Goal: Task Accomplishment & Management: Use online tool/utility

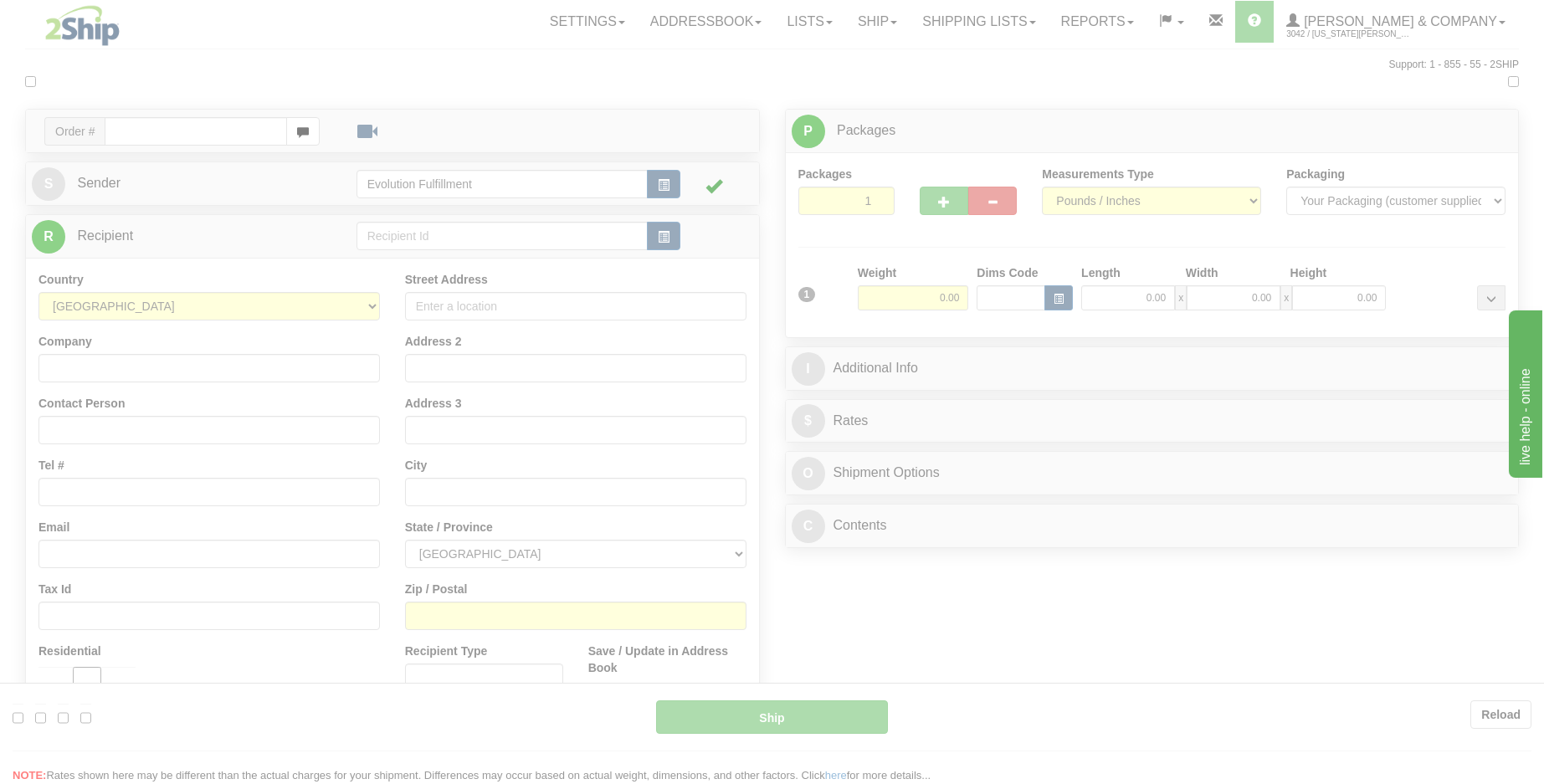
click at [1187, 119] on div at bounding box center [772, 392] width 1544 height 784
click at [1234, 31] on div at bounding box center [772, 392] width 1544 height 784
click at [1321, 19] on div at bounding box center [772, 392] width 1544 height 784
click at [1383, 20] on div at bounding box center [772, 392] width 1544 height 784
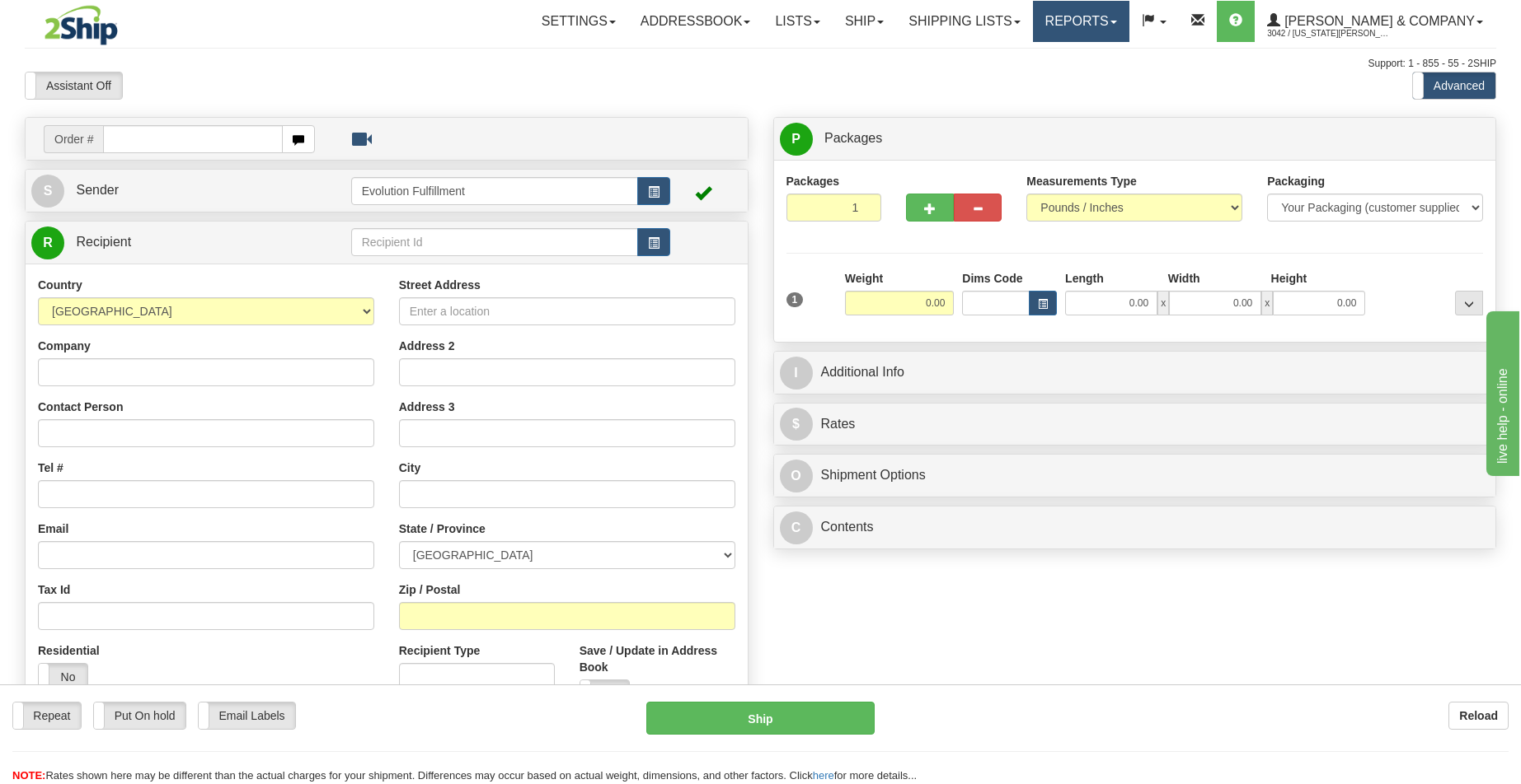
click at [1120, 27] on link "Reports" at bounding box center [1081, 21] width 97 height 41
click at [1128, 58] on link "Standard" at bounding box center [1053, 57] width 151 height 21
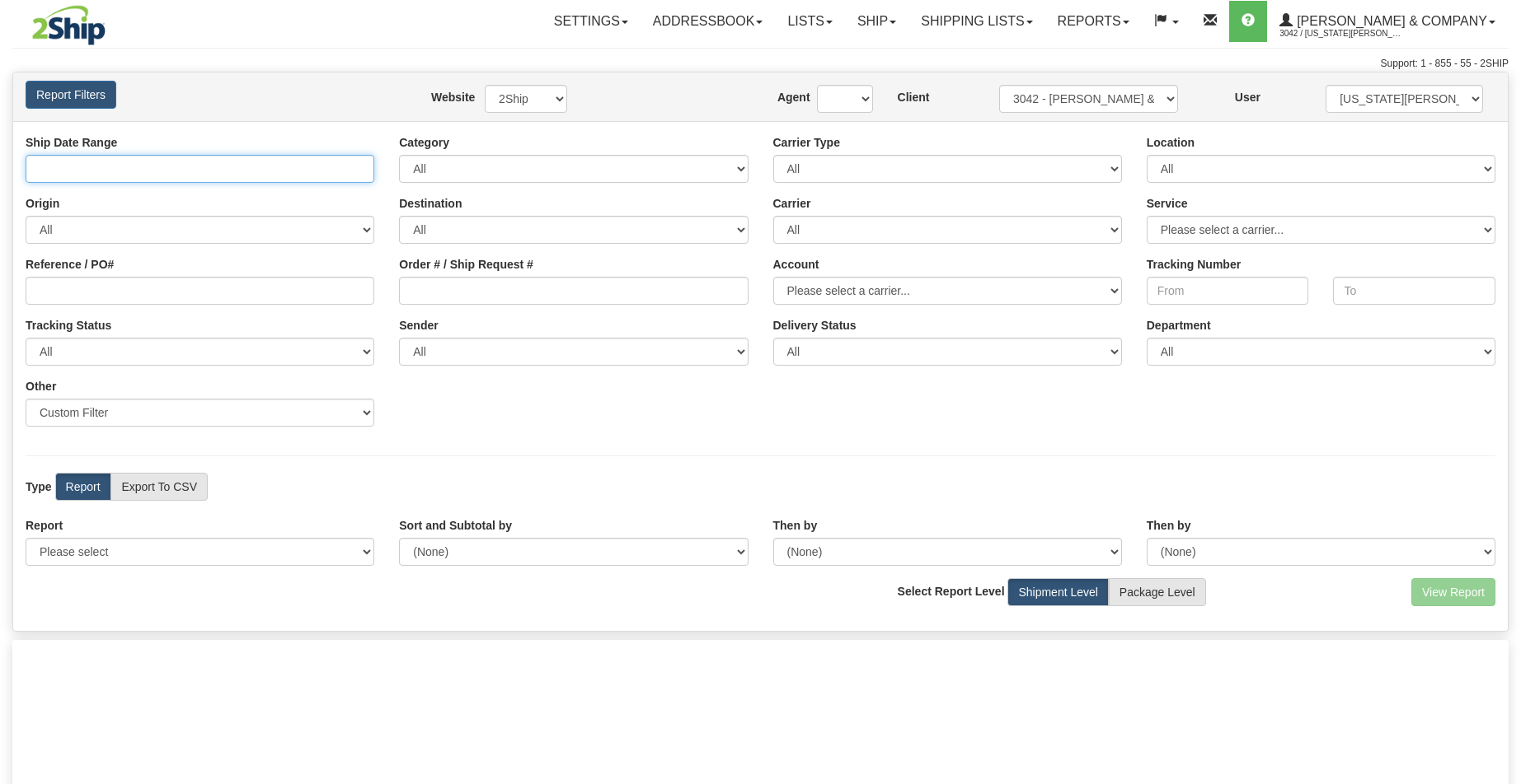
click at [276, 174] on input "Ship Date Range" at bounding box center [200, 169] width 349 height 28
click at [395, 201] on div "Destination All AFGHANISTAN ALAND ISLANDS ALBANIA ALGERIA AMERICAN SAMOA ANDORR…" at bounding box center [572, 219] width 373 height 48
click at [337, 181] on input "Ship Date Range" at bounding box center [200, 169] width 349 height 28
type input "08/12/2025 And 08/18/2025"
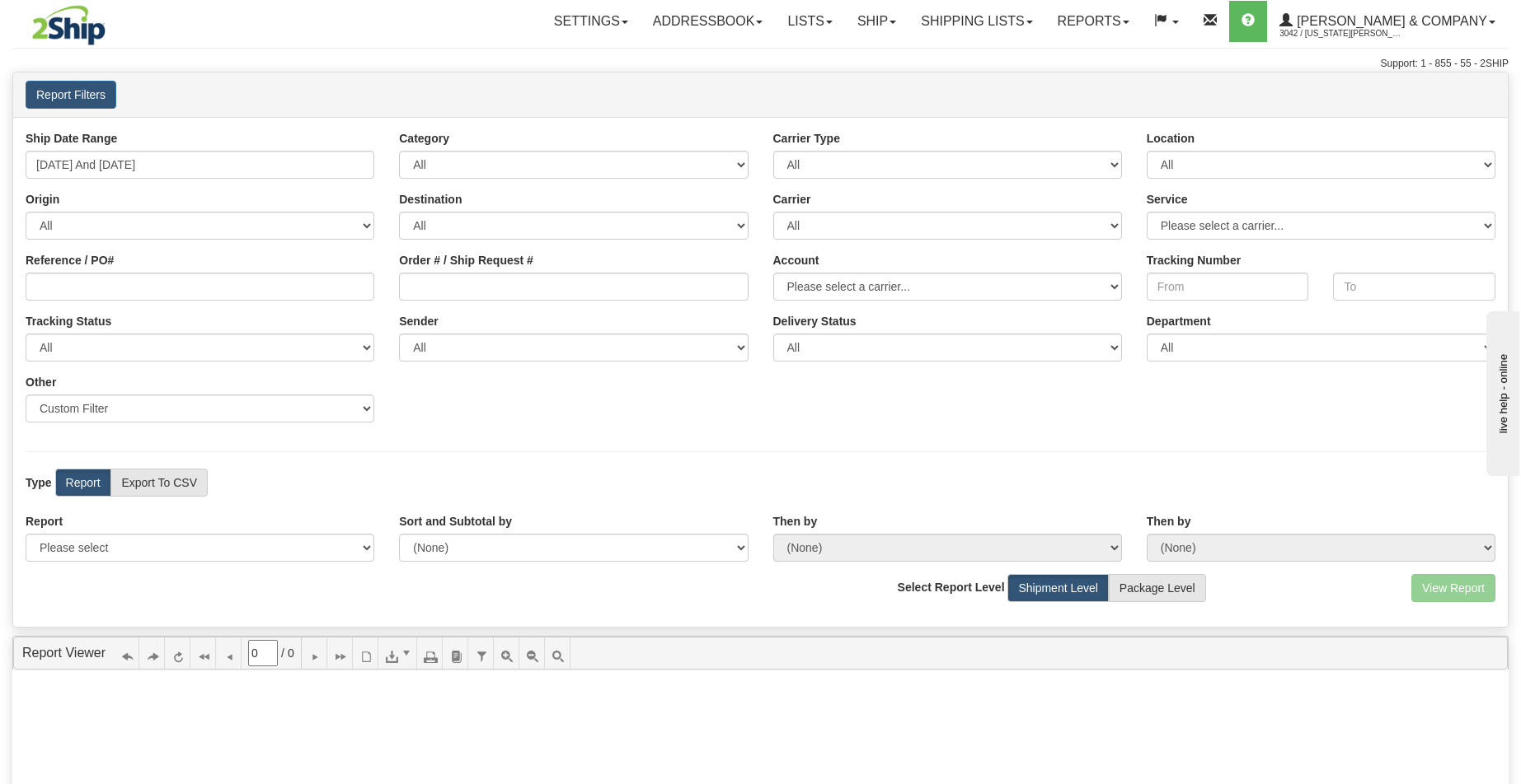
click at [394, 200] on div "Destination All AFGHANISTAN ALAND ISLANDS ALBANIA ALGERIA AMERICAN SAMOA ANDORR…" at bounding box center [572, 214] width 373 height 48
click at [1141, 21] on link "Reports" at bounding box center [1094, 21] width 97 height 41
click at [1138, 55] on link "Standard" at bounding box center [1065, 57] width 151 height 21
click at [231, 162] on input "[DATE] And [DATE]" at bounding box center [200, 164] width 349 height 28
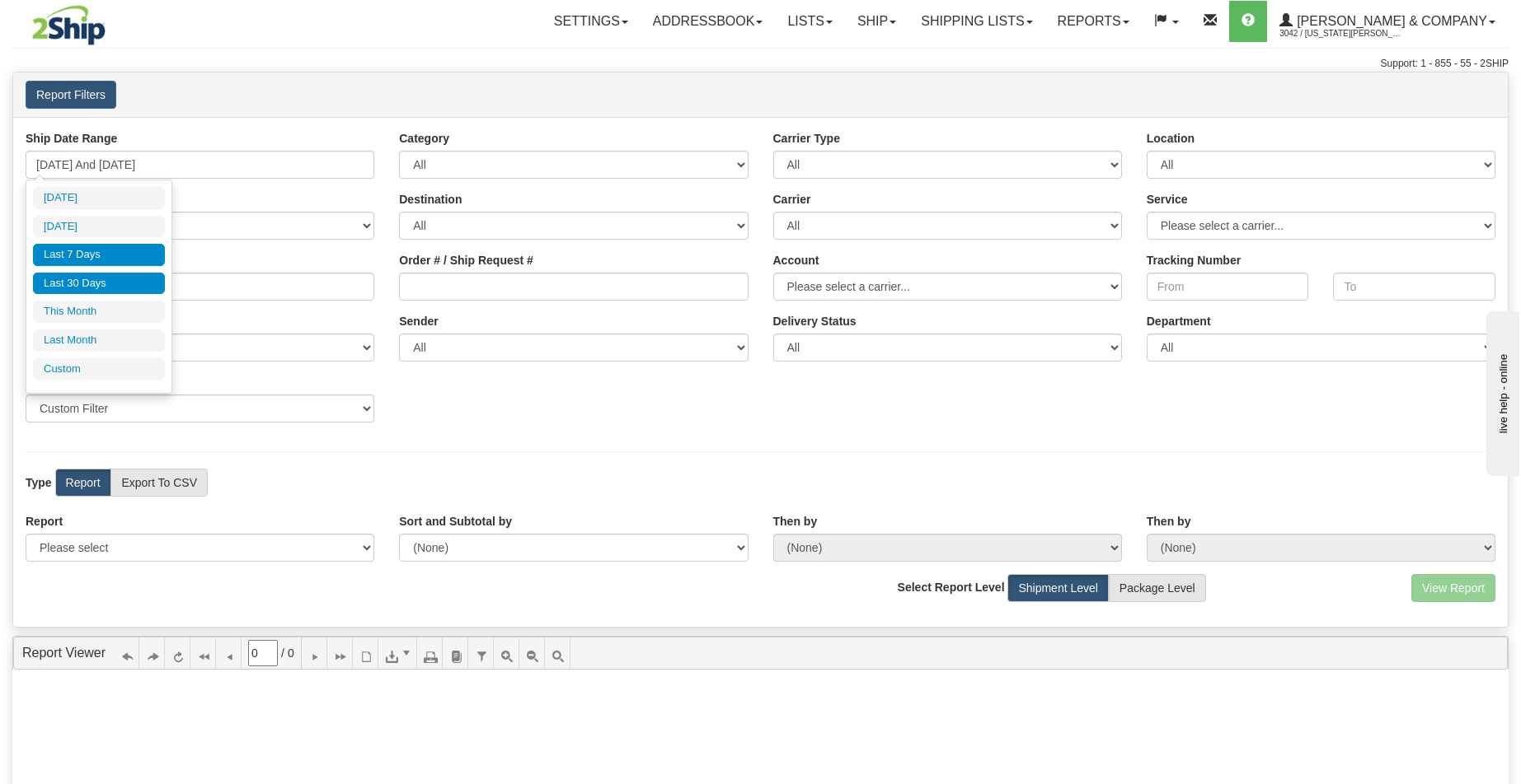
click at [100, 287] on li "Last 30 Days" at bounding box center [99, 284] width 131 height 22
type input "[DATE] And [DATE]"
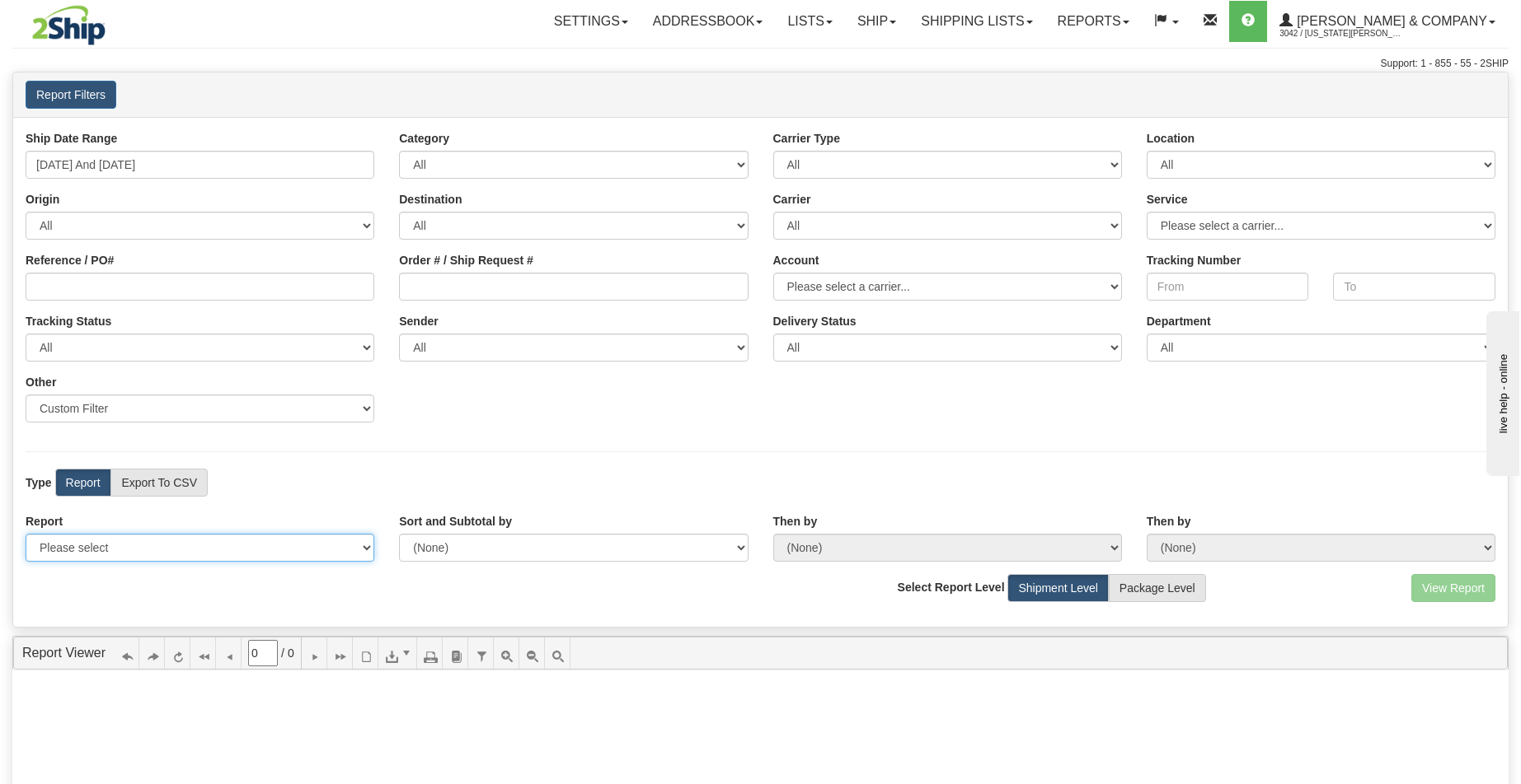
click at [252, 555] on select "Please select 1 Line Shipment Report Address Detail Basic Shipment Overview Can…" at bounding box center [200, 548] width 349 height 28
select select "Users\Tracking Detail.trdx"
click at [26, 534] on select "Please select 1 Line Shipment Report Address Detail Basic Shipment Overview Can…" at bounding box center [200, 548] width 349 height 28
click at [1469, 592] on button "View Report" at bounding box center [1453, 588] width 84 height 28
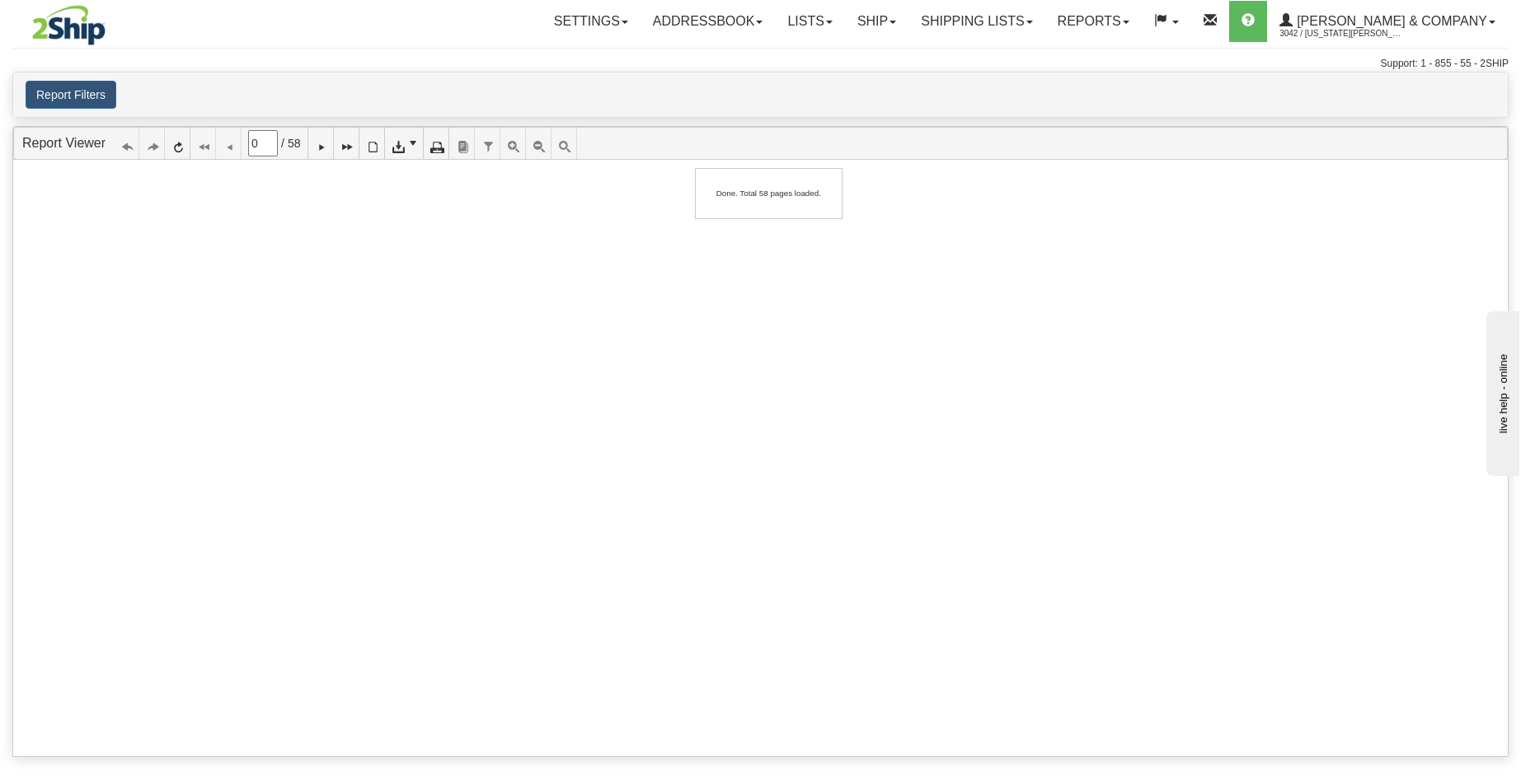
type input "1"
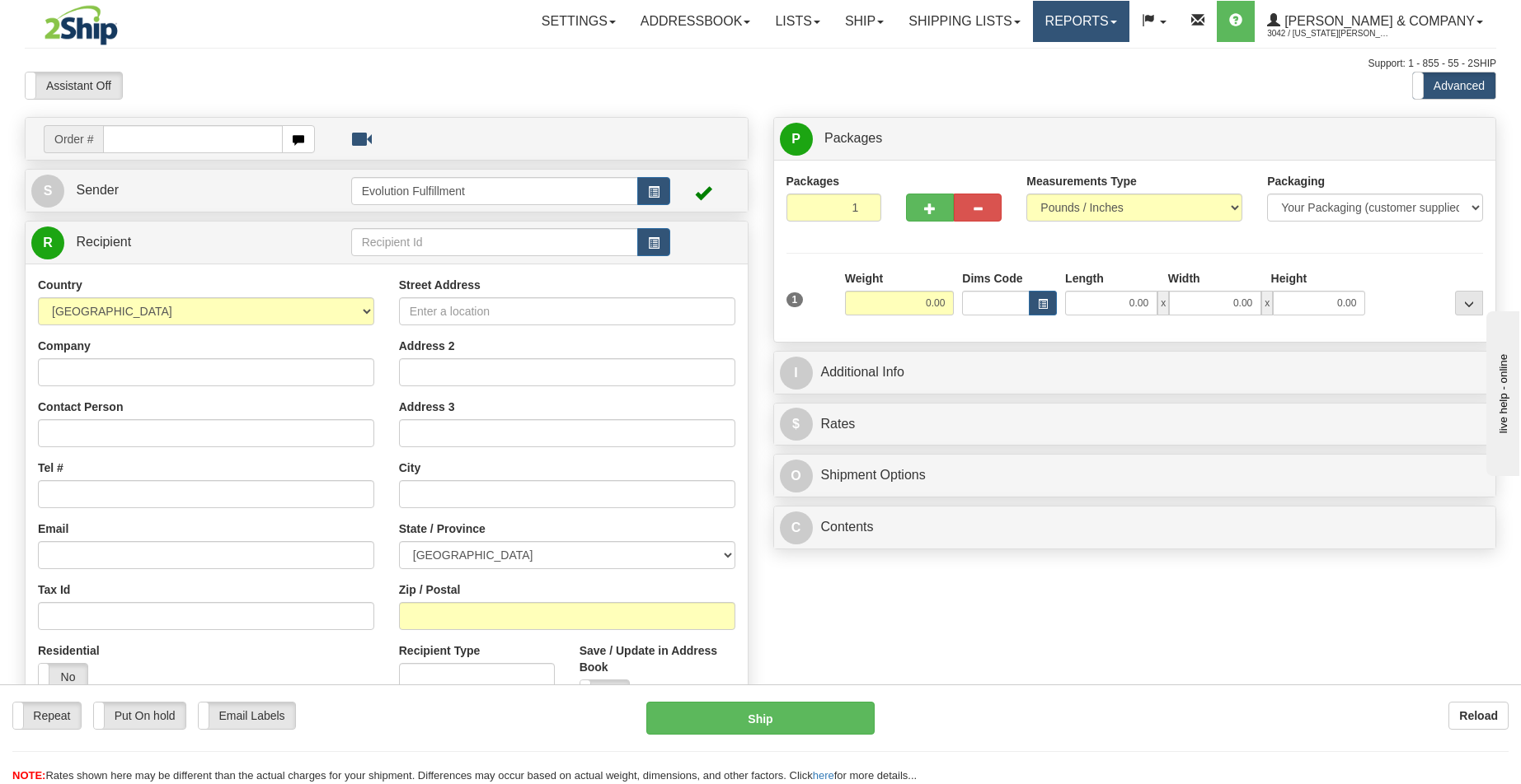
click at [1120, 35] on link "Reports" at bounding box center [1081, 21] width 97 height 41
click at [1122, 57] on link "Standard" at bounding box center [1053, 57] width 151 height 21
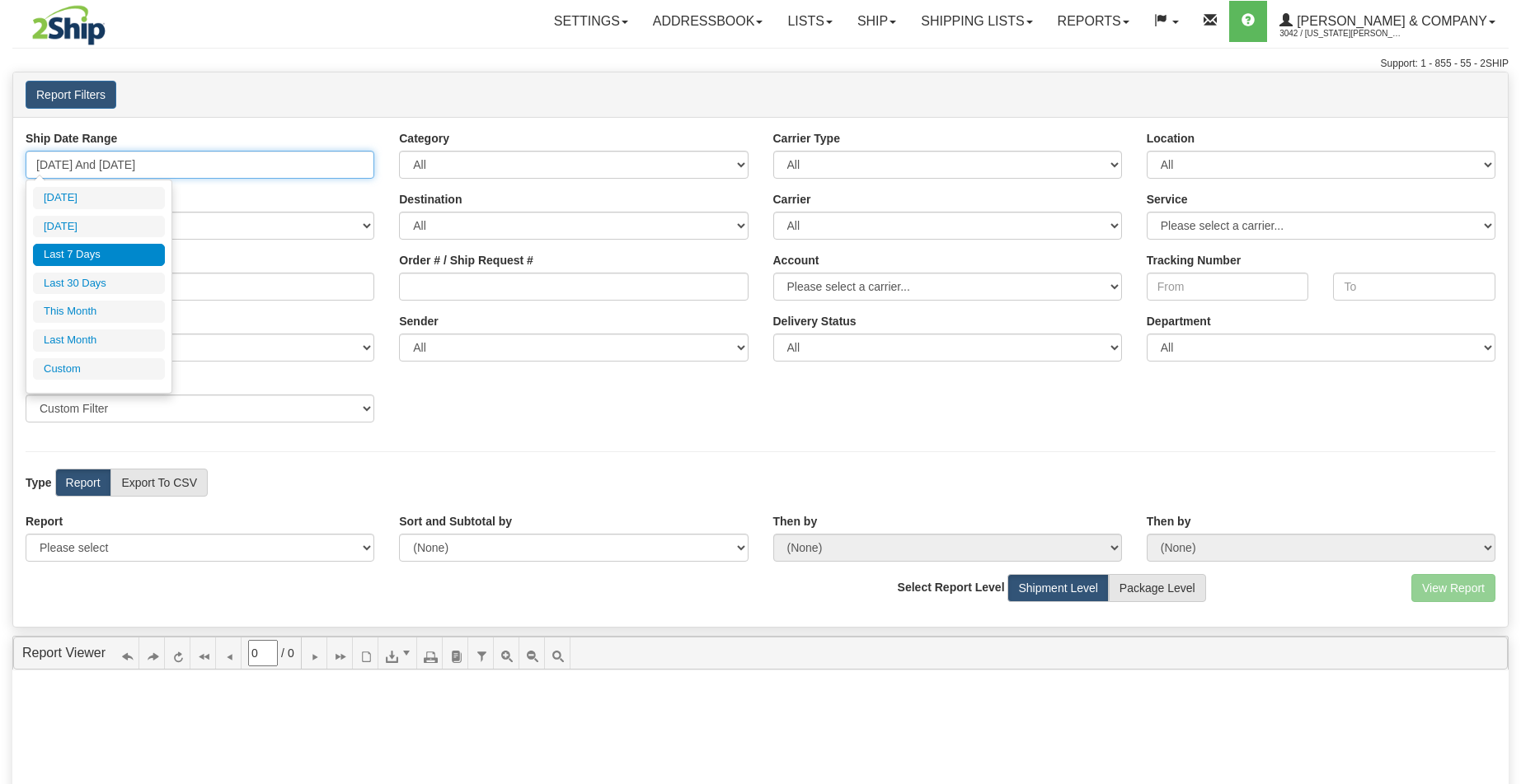
click at [220, 154] on input "[DATE] And [DATE]" at bounding box center [200, 164] width 349 height 28
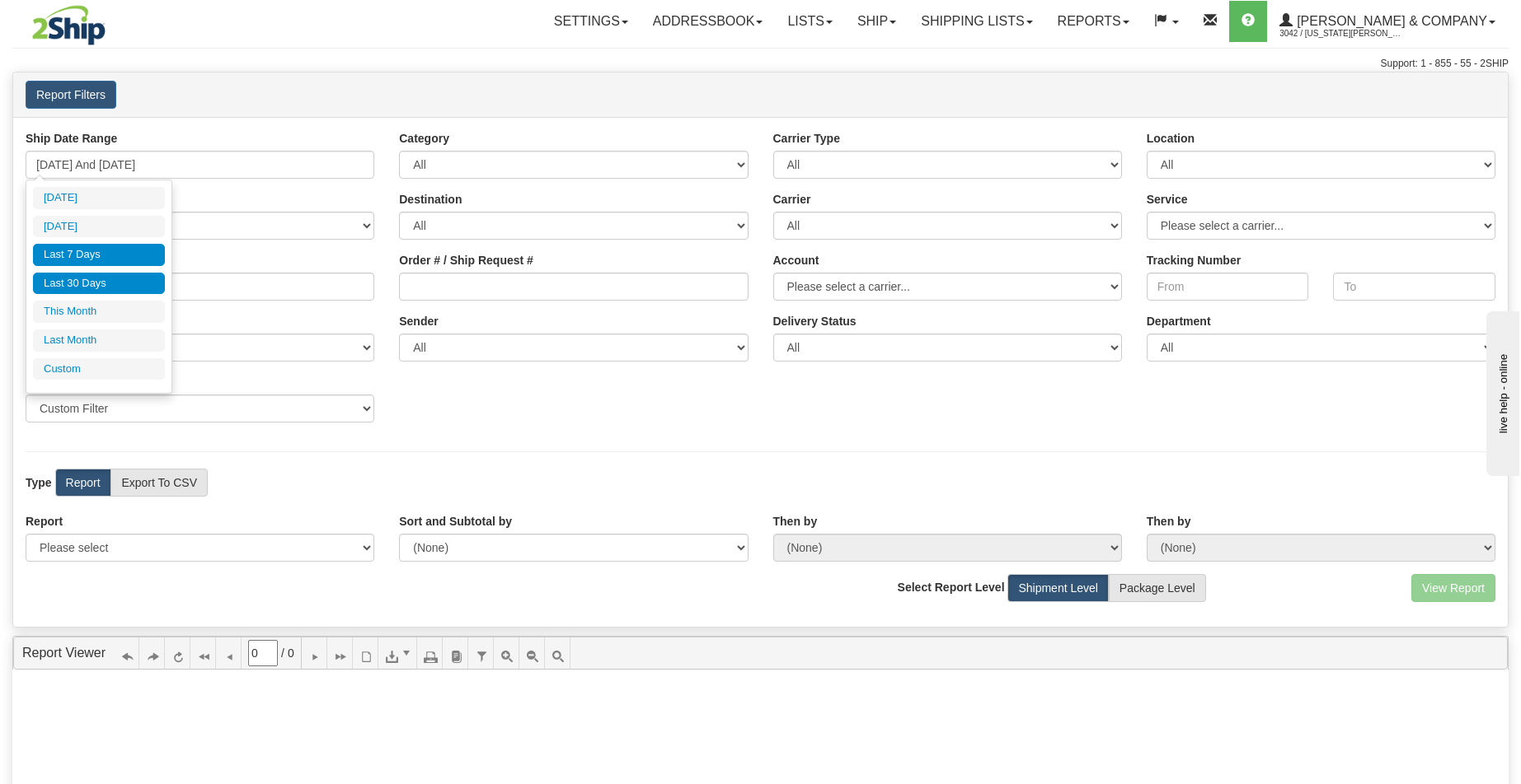
click at [117, 277] on li "Last 30 Days" at bounding box center [99, 284] width 131 height 22
type input "[DATE] And [DATE]"
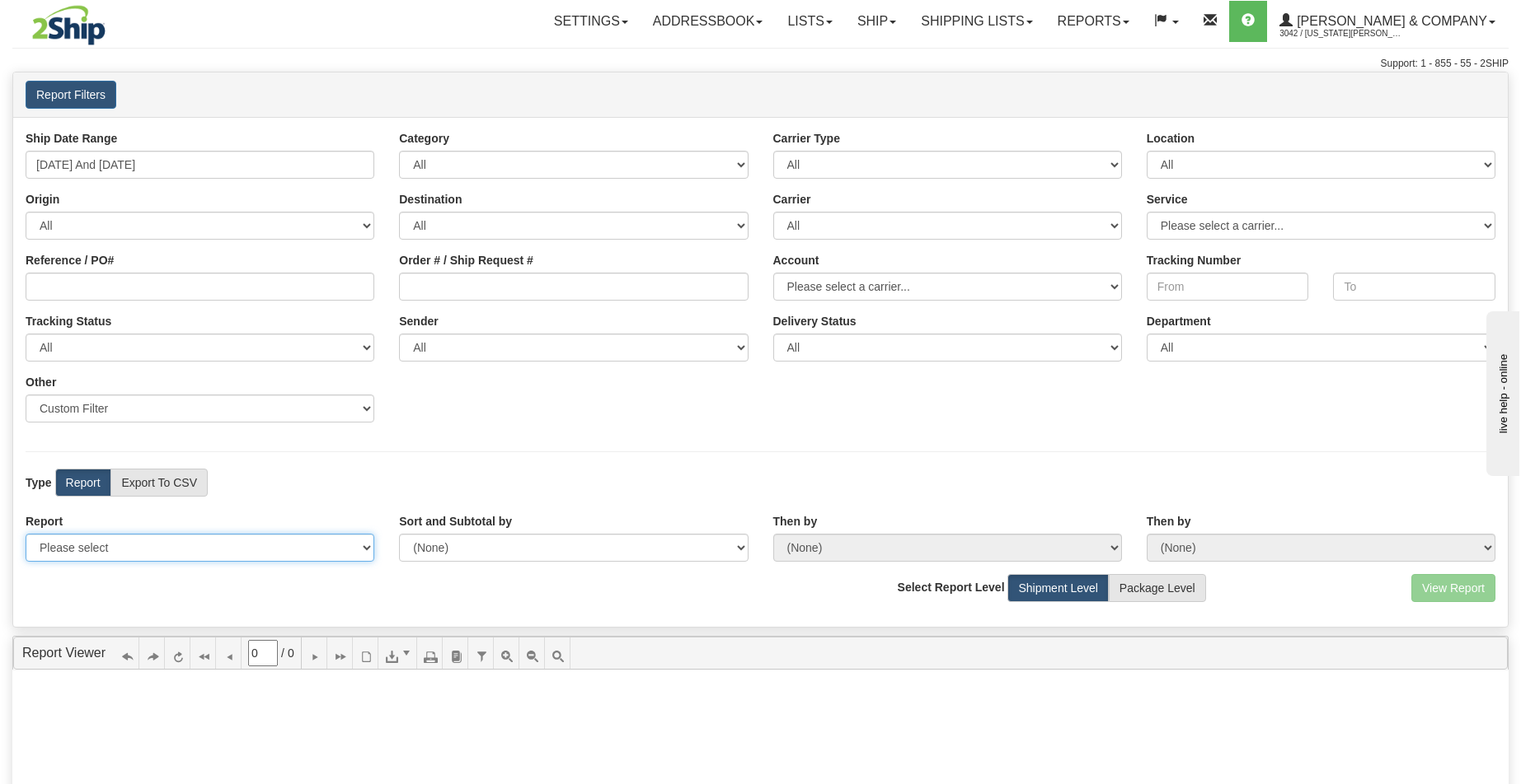
click at [245, 544] on select "Please select 1 Line Shipment Report Address Detail Basic Shipment Overview Can…" at bounding box center [200, 548] width 349 height 28
select select "Users\Tracking Detail.trdx"
click at [26, 534] on select "Please select 1 Line Shipment Report Address Detail Basic Shipment Overview Can…" at bounding box center [200, 548] width 349 height 28
click at [1445, 592] on button "View Report" at bounding box center [1453, 588] width 84 height 28
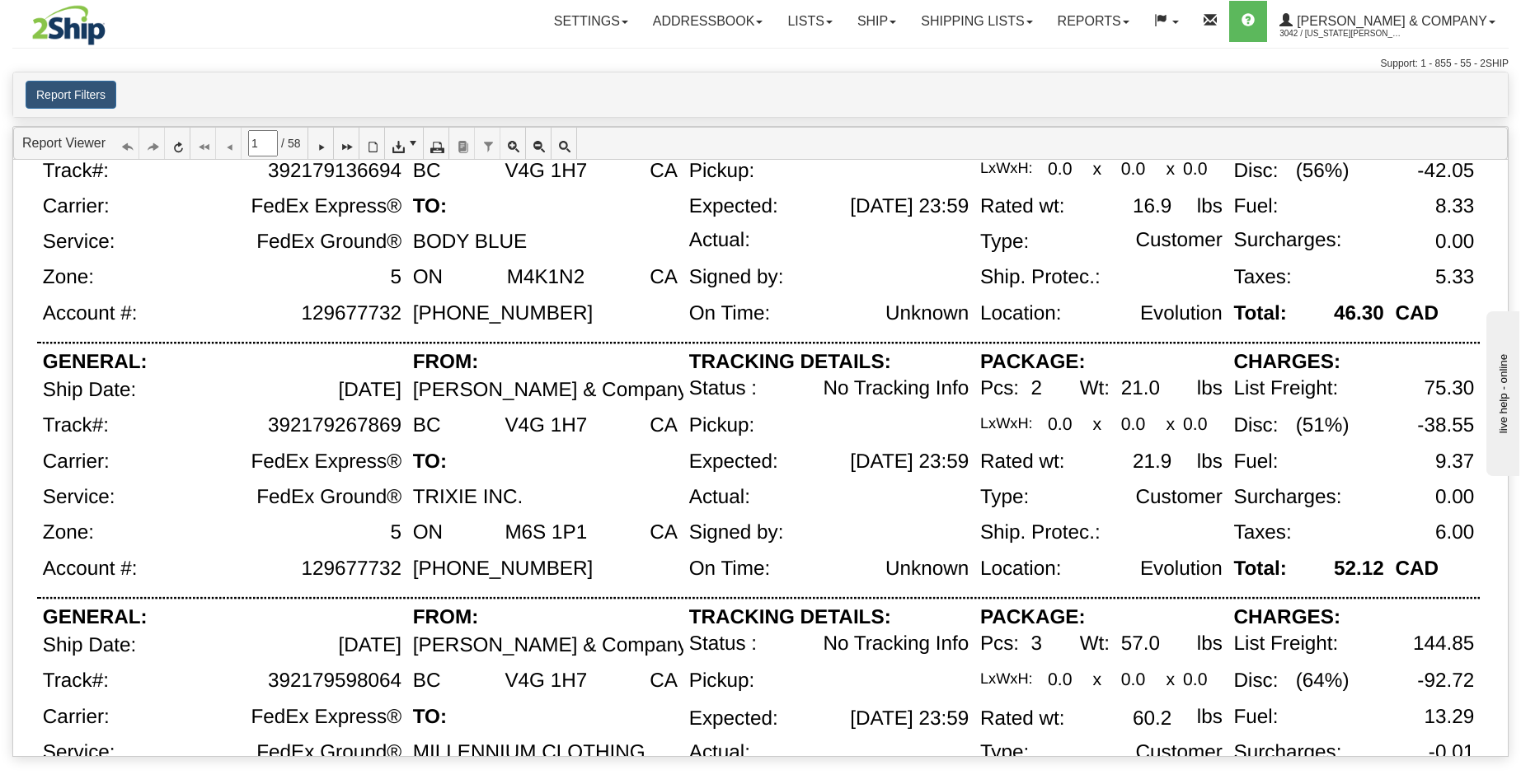
scroll to position [1130, 0]
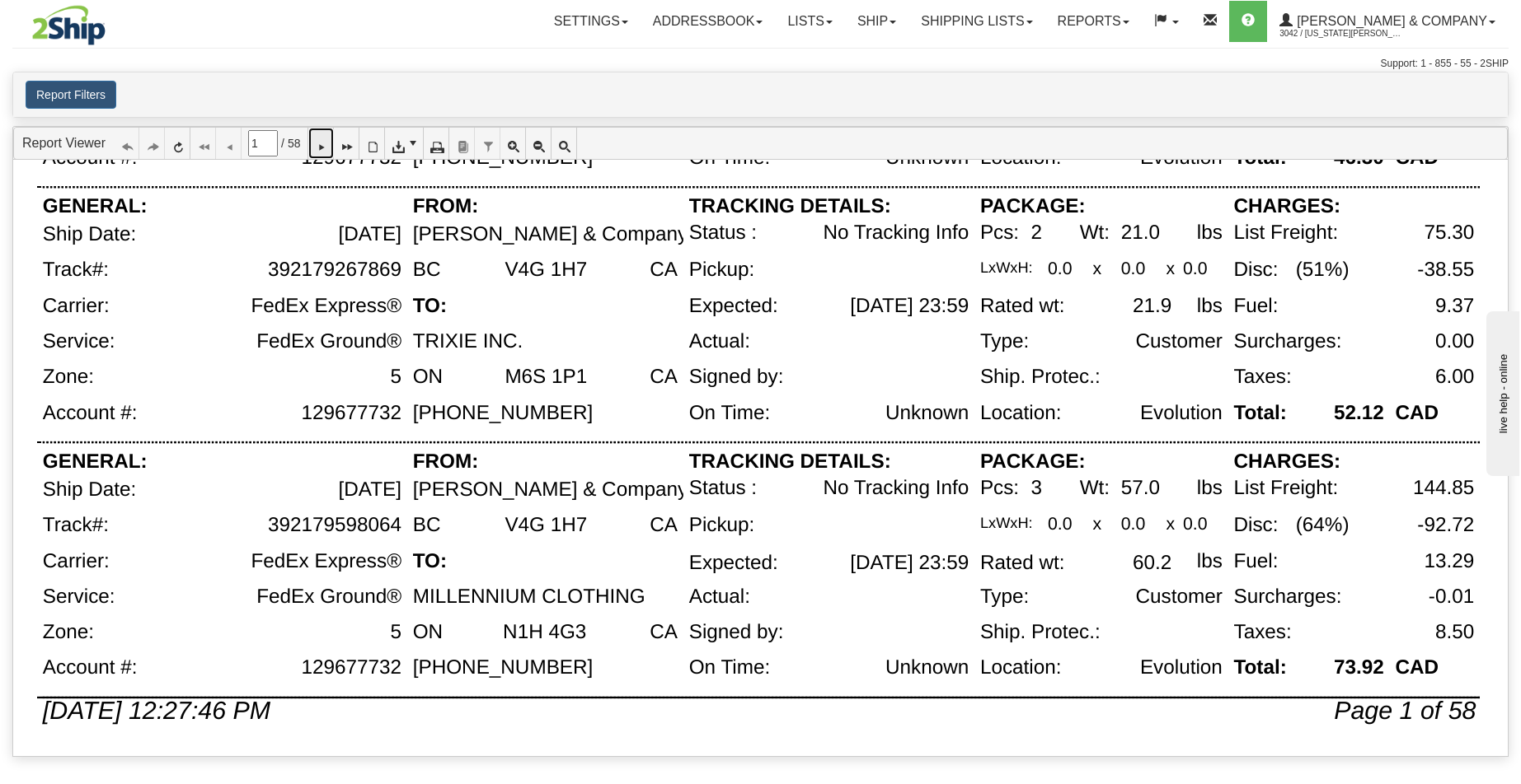
click at [327, 149] on icon at bounding box center [320, 143] width 12 height 12
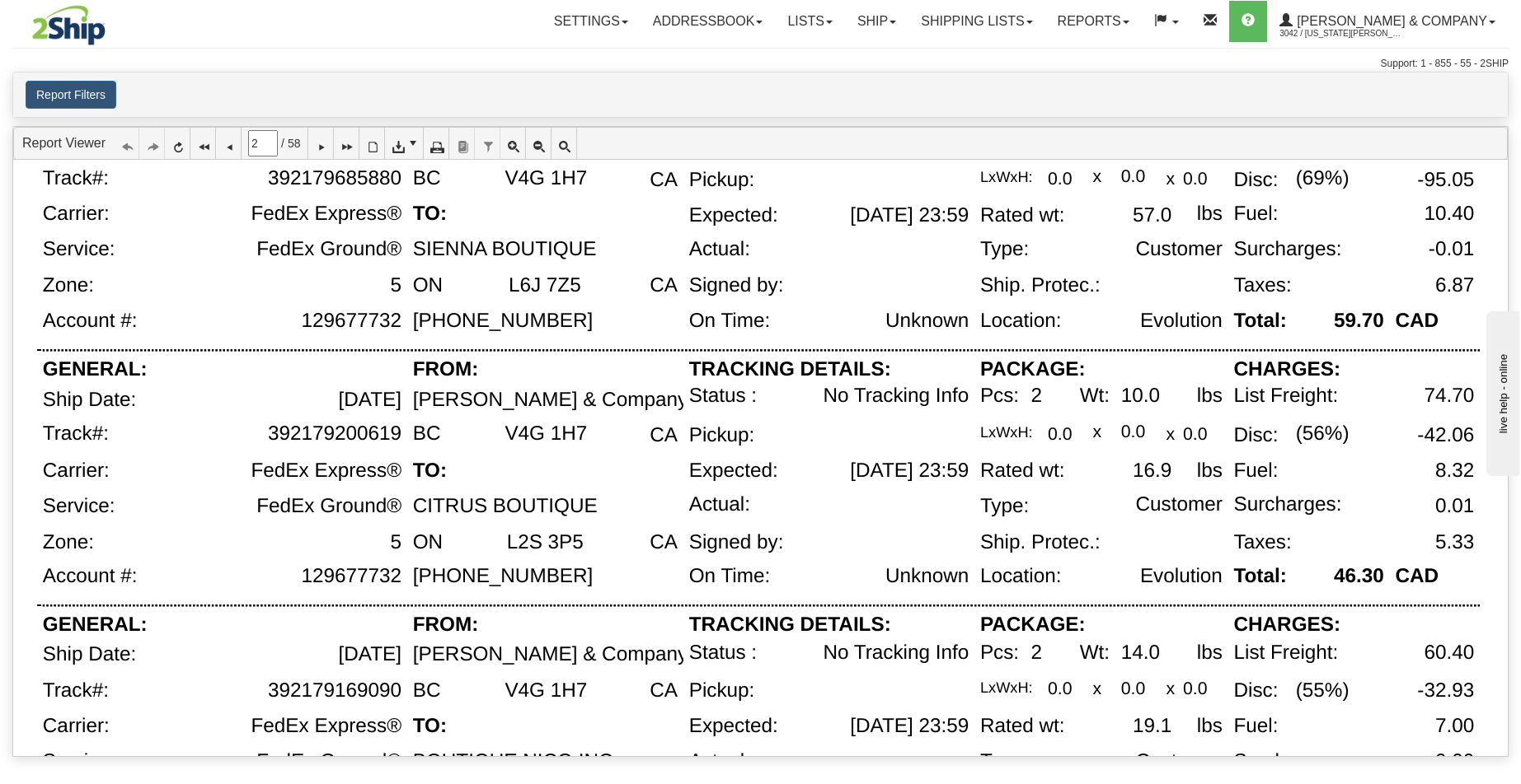
scroll to position [1058, 0]
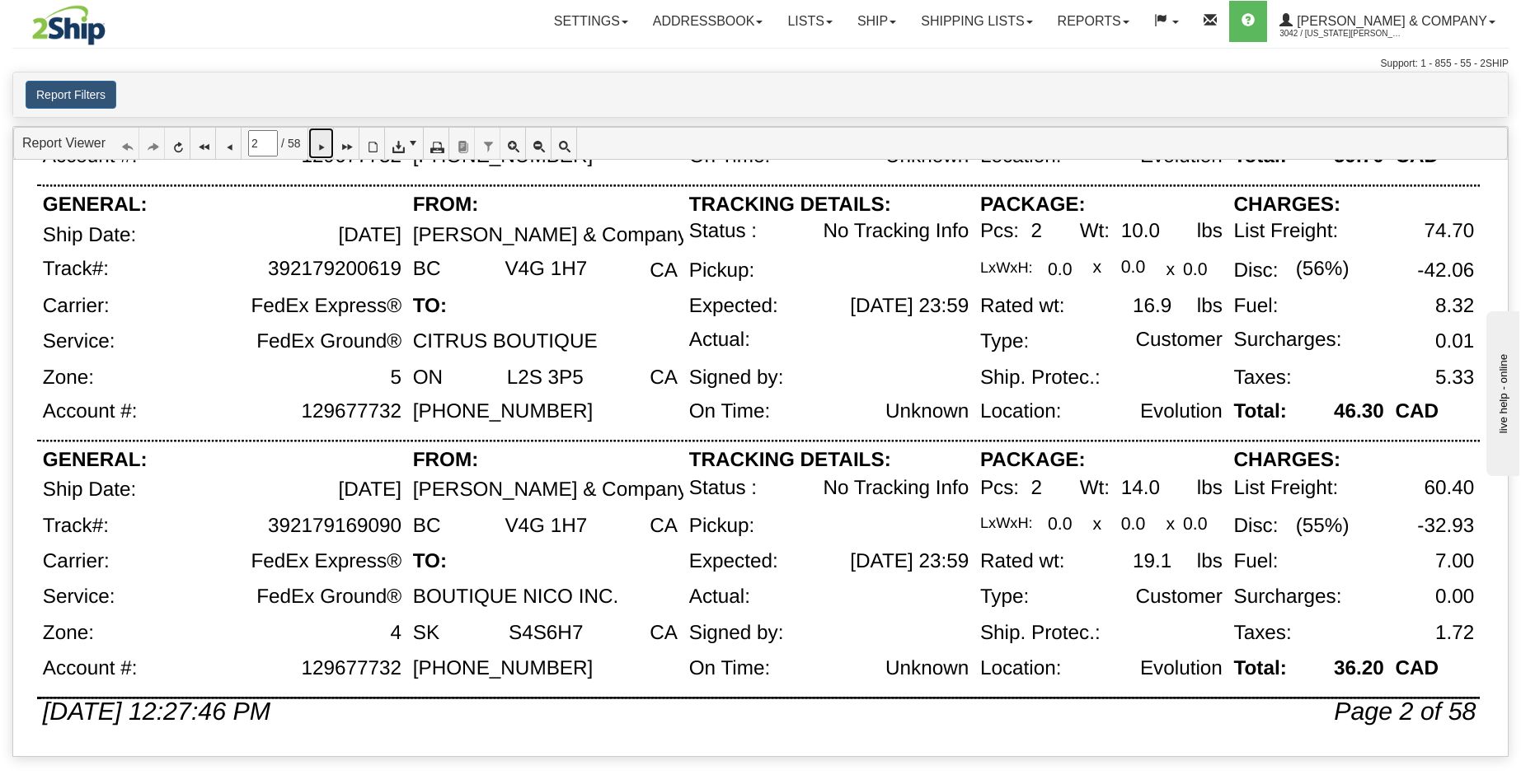
click at [327, 149] on icon at bounding box center [320, 143] width 12 height 12
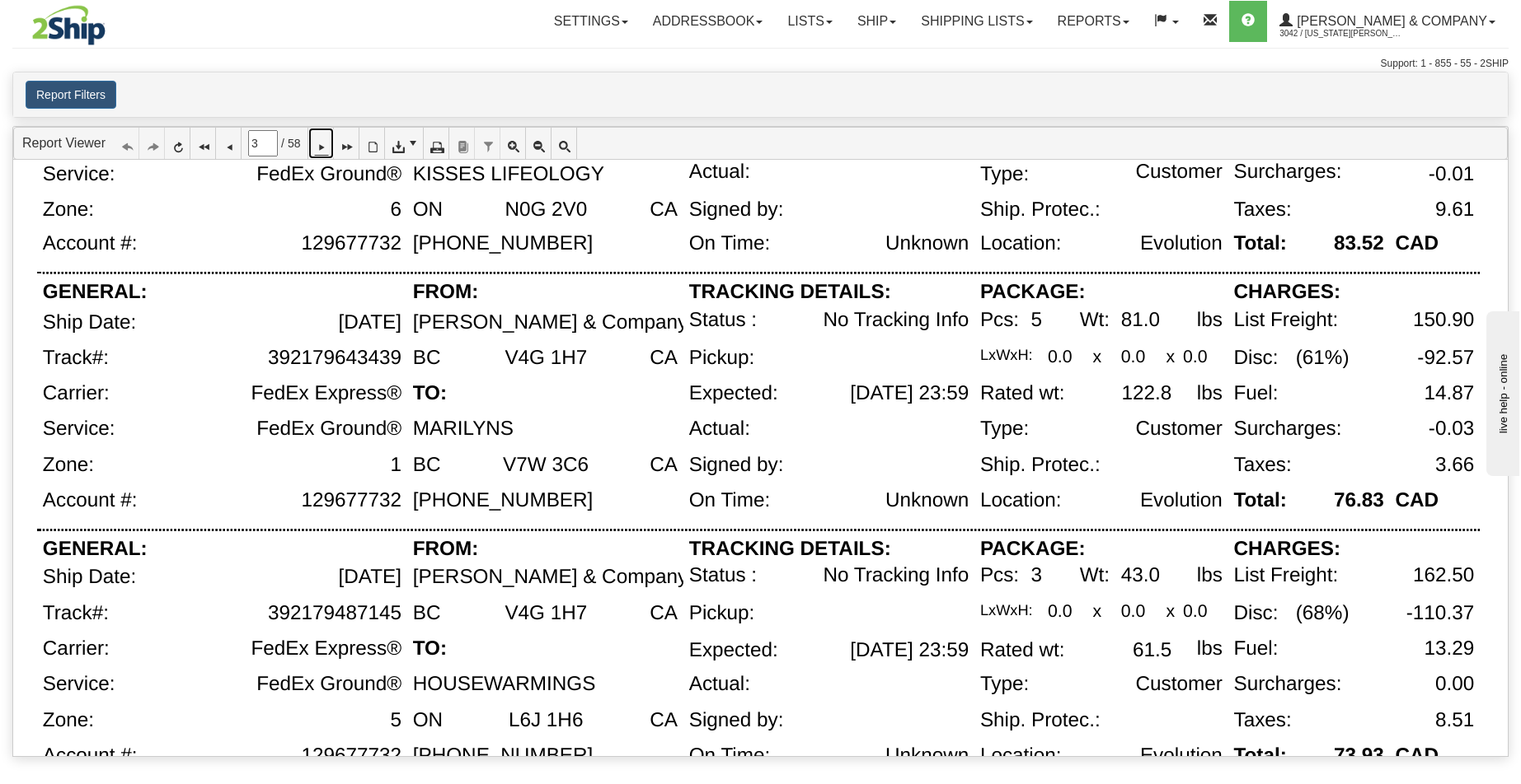
scroll to position [176, 0]
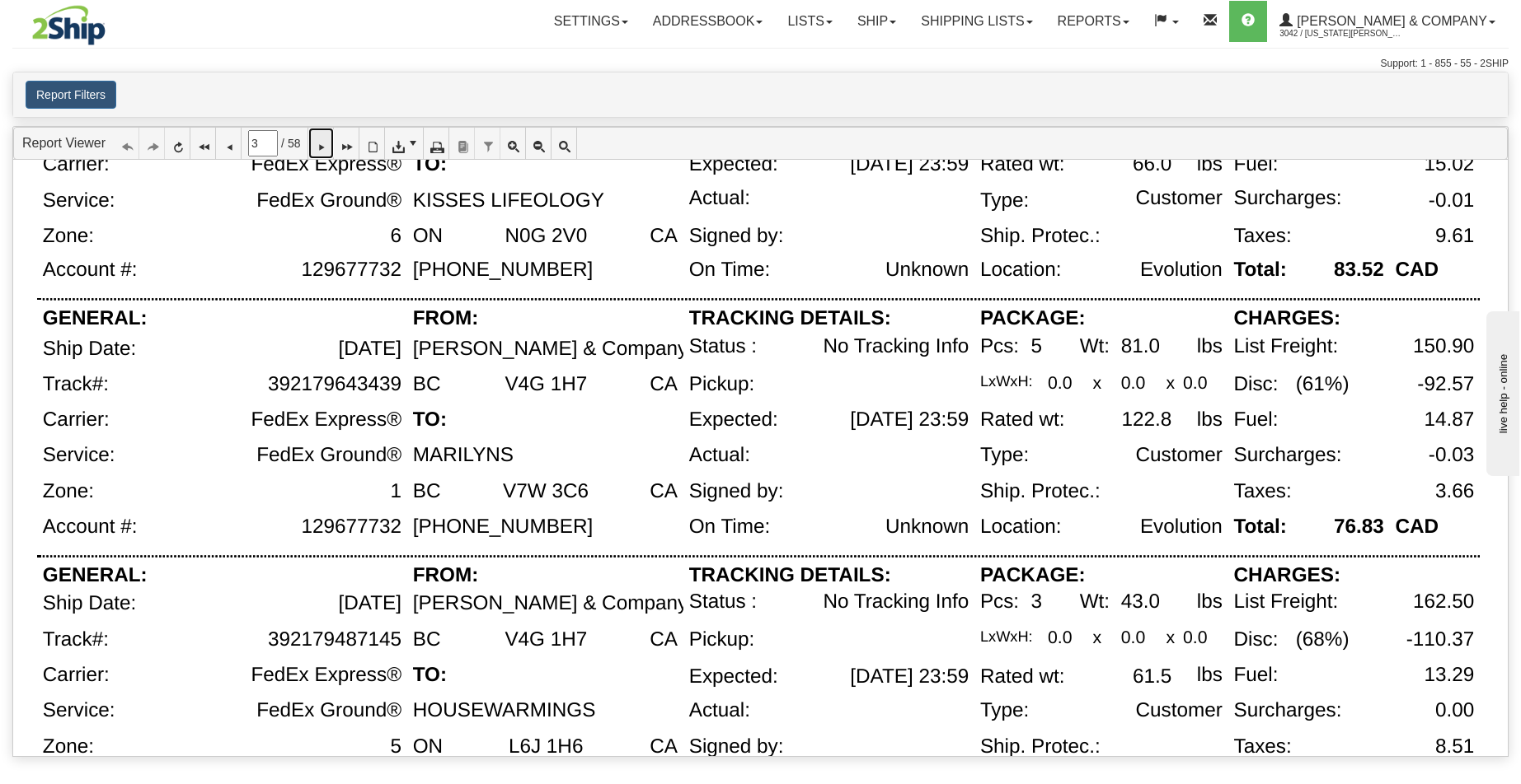
click at [327, 146] on icon at bounding box center [320, 143] width 12 height 12
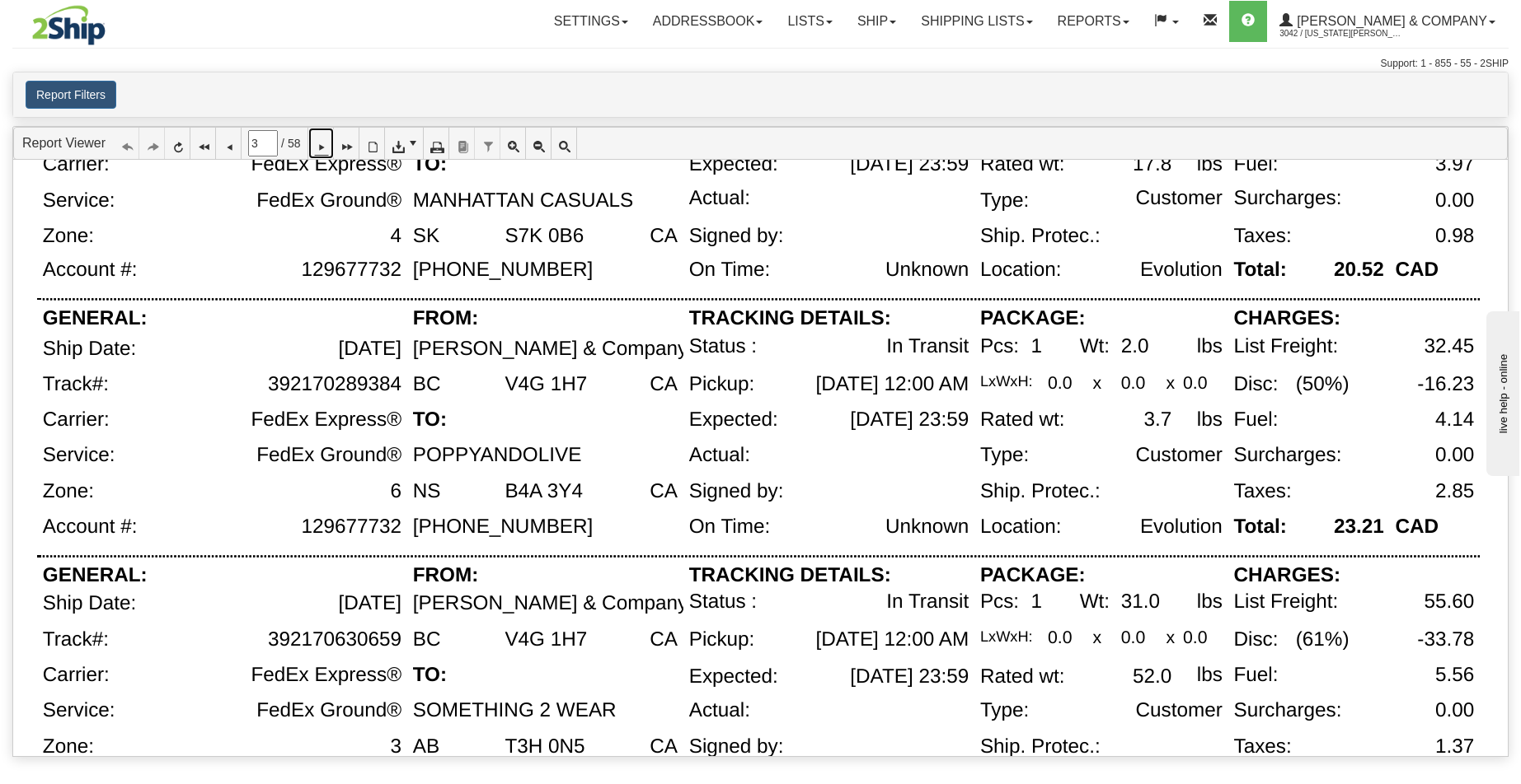
type input "4"
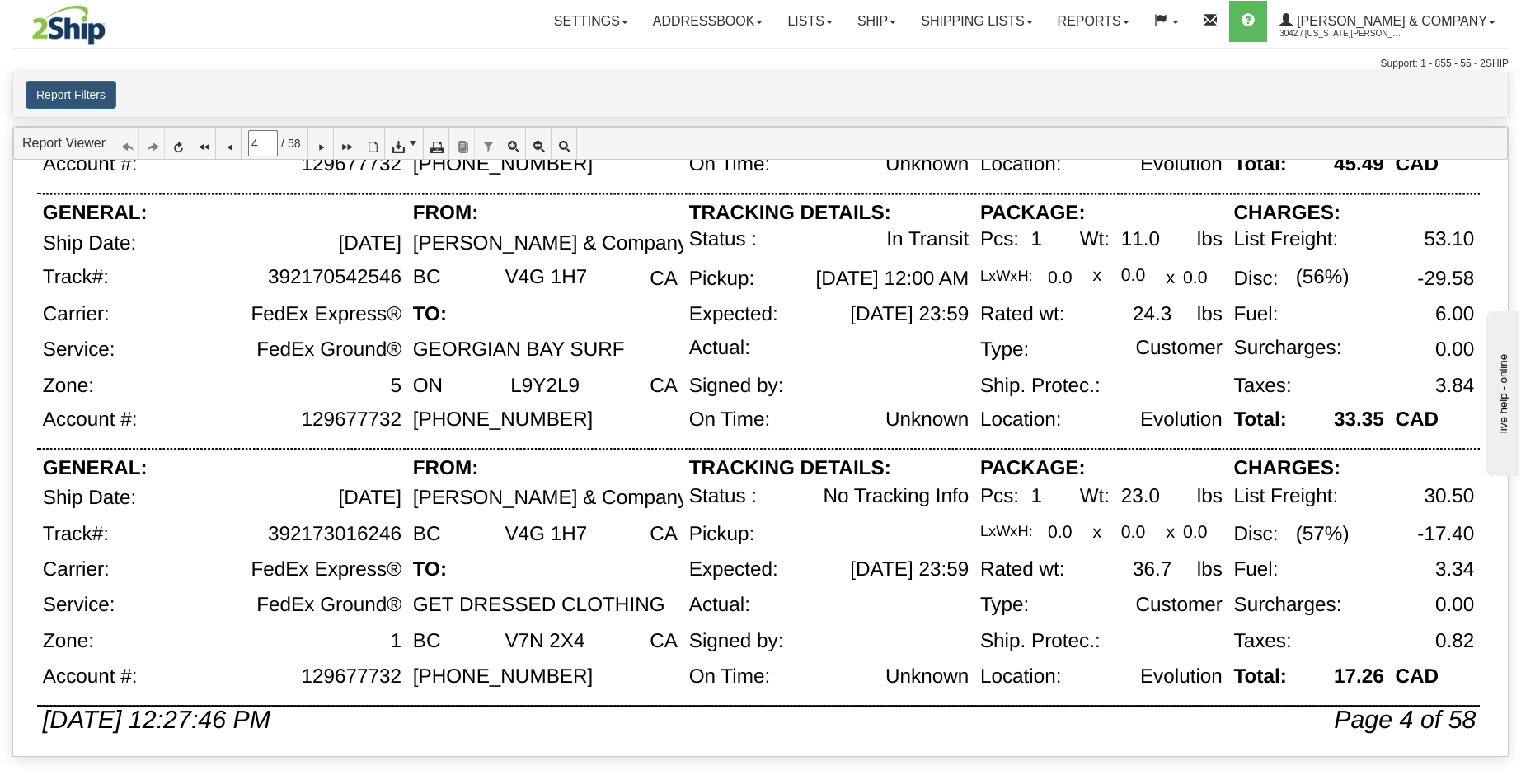
scroll to position [1058, 0]
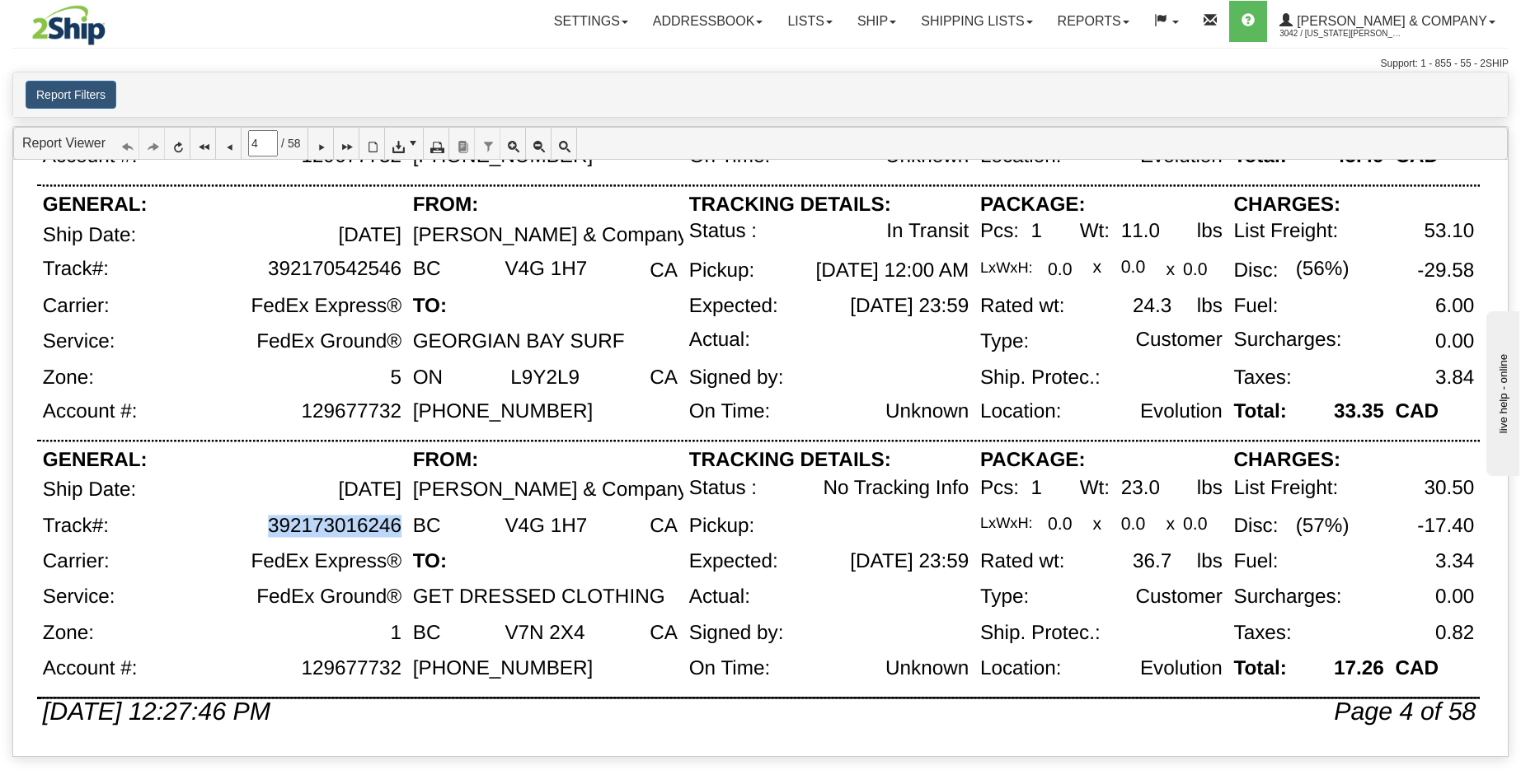
drag, startPoint x: 396, startPoint y: 528, endPoint x: 268, endPoint y: 528, distance: 128.0
click at [268, 528] on div "392173016246" at bounding box center [334, 526] width 133 height 22
copy div "392173016246"
click at [327, 139] on icon at bounding box center [320, 143] width 12 height 12
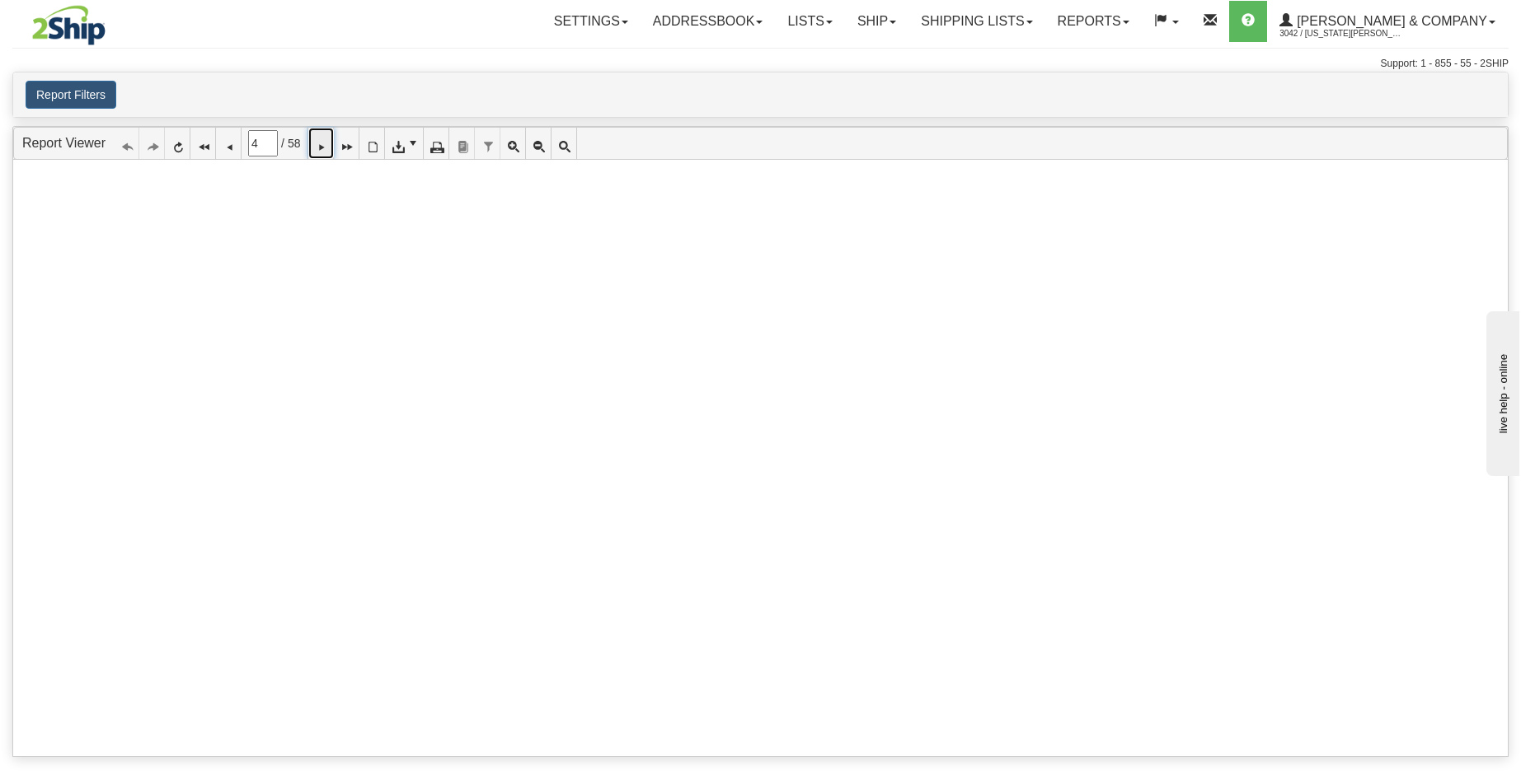
scroll to position [0, 0]
click at [200, 68] on div "Support: 1 - 855 - 55 - 2SHIP" at bounding box center [760, 63] width 1496 height 14
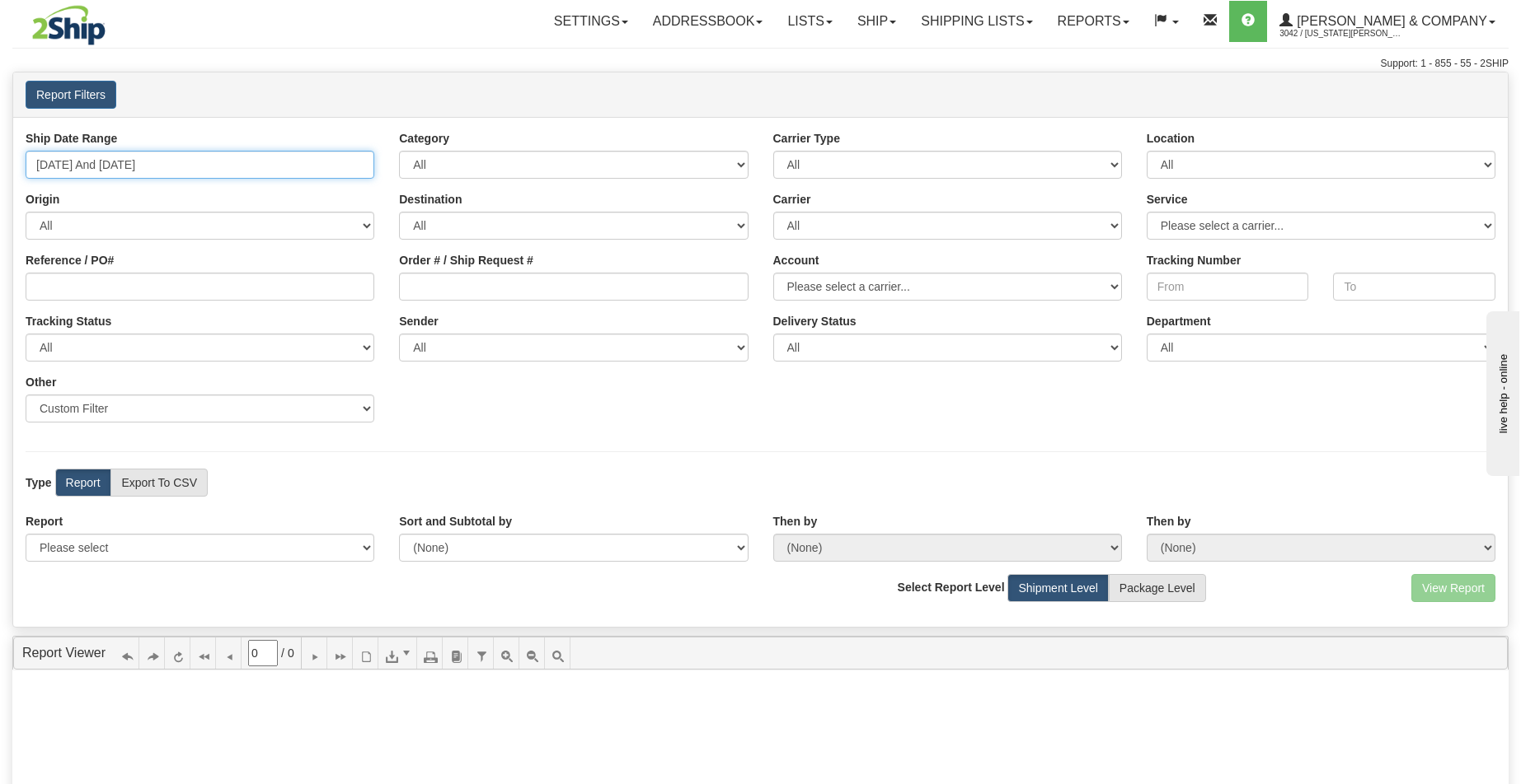
click at [214, 165] on input "[DATE] And [DATE]" at bounding box center [200, 164] width 349 height 28
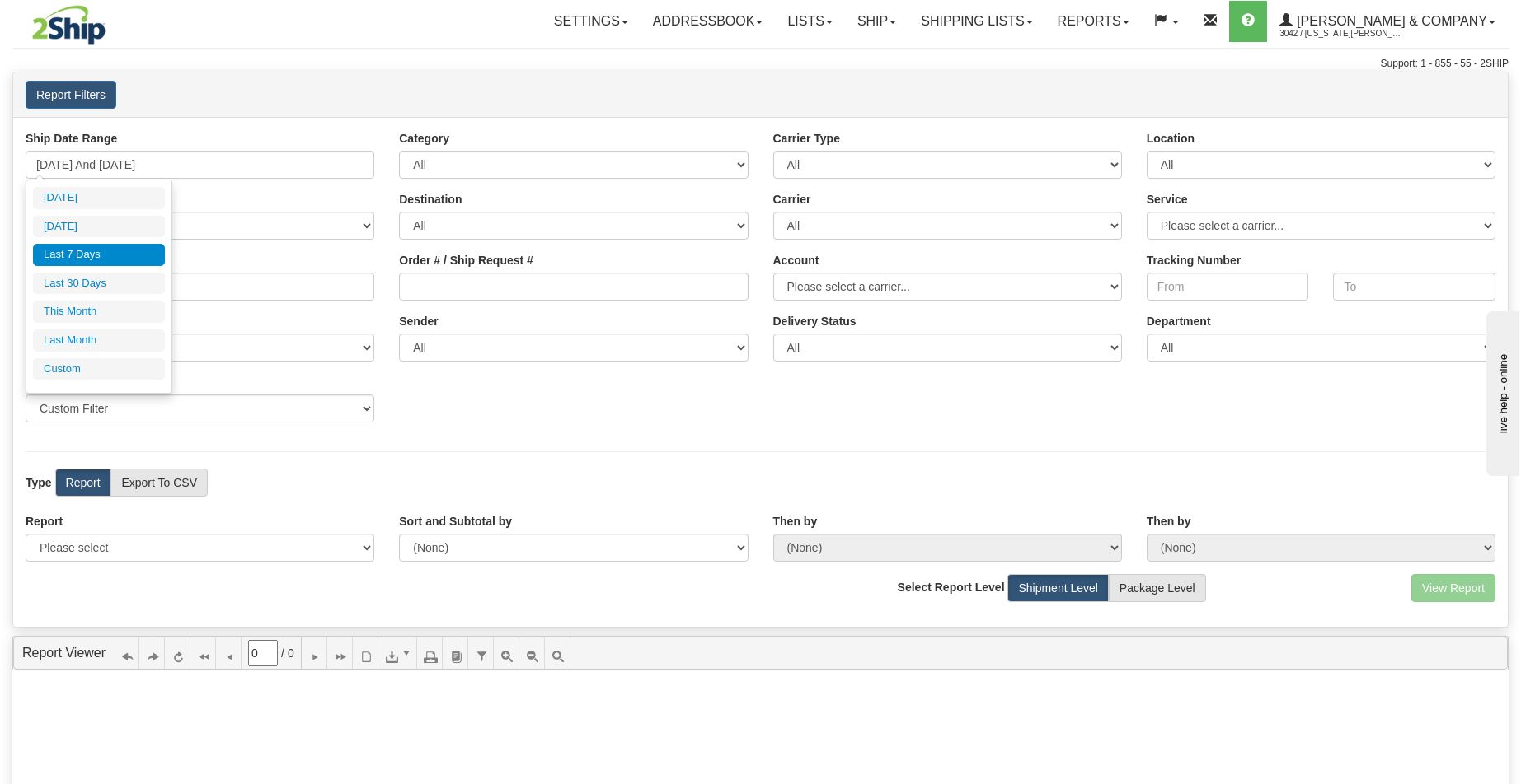
click at [103, 287] on li "Last 30 Days" at bounding box center [99, 284] width 131 height 22
type input "[DATE] And [DATE]"
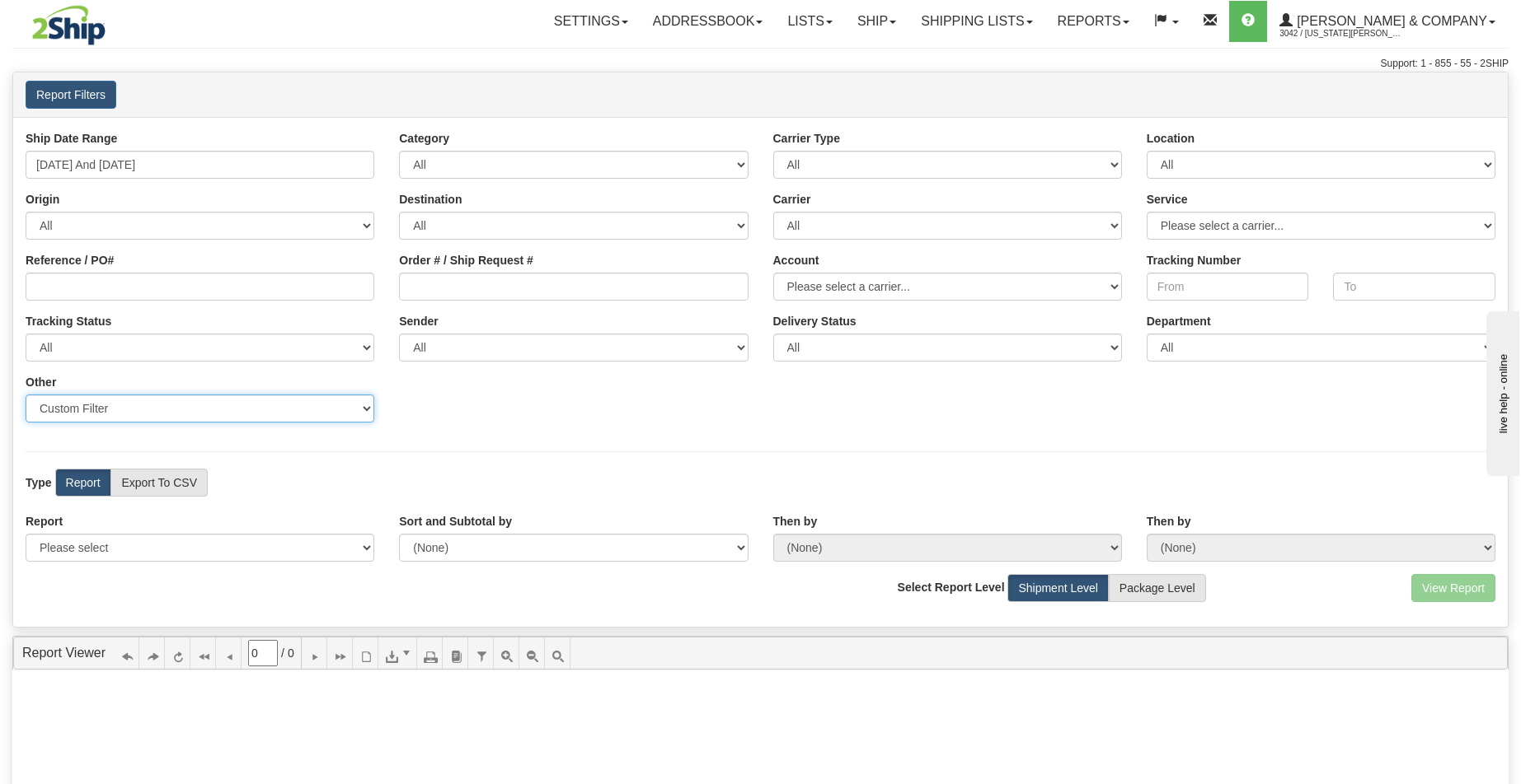
click at [152, 417] on select "Sender Company Sender Contact Sender Country Sender State Sender City Sender Zi…" at bounding box center [200, 408] width 349 height 28
click at [324, 551] on select "Please select 1 Line Shipment Report Address Detail Basic Shipment Overview Can…" at bounding box center [200, 548] width 349 height 28
select select "Users\Tracking Detail.trdx"
click at [26, 534] on select "Please select 1 Line Shipment Report Address Detail Basic Shipment Overview Can…" at bounding box center [200, 548] width 349 height 28
click at [1467, 589] on button "View Report" at bounding box center [1453, 588] width 84 height 28
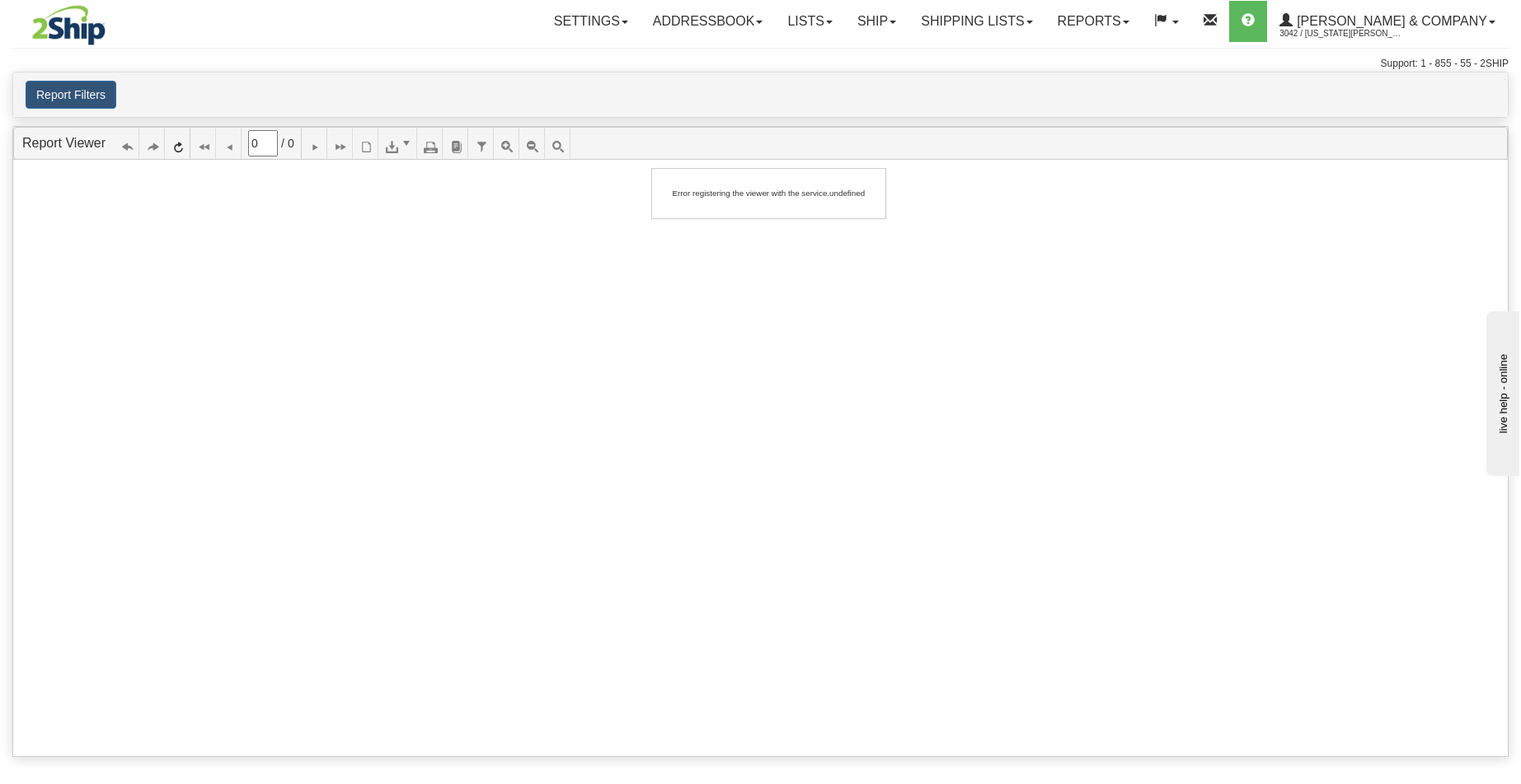
click at [59, 94] on button "Report Filters" at bounding box center [70, 94] width 90 height 28
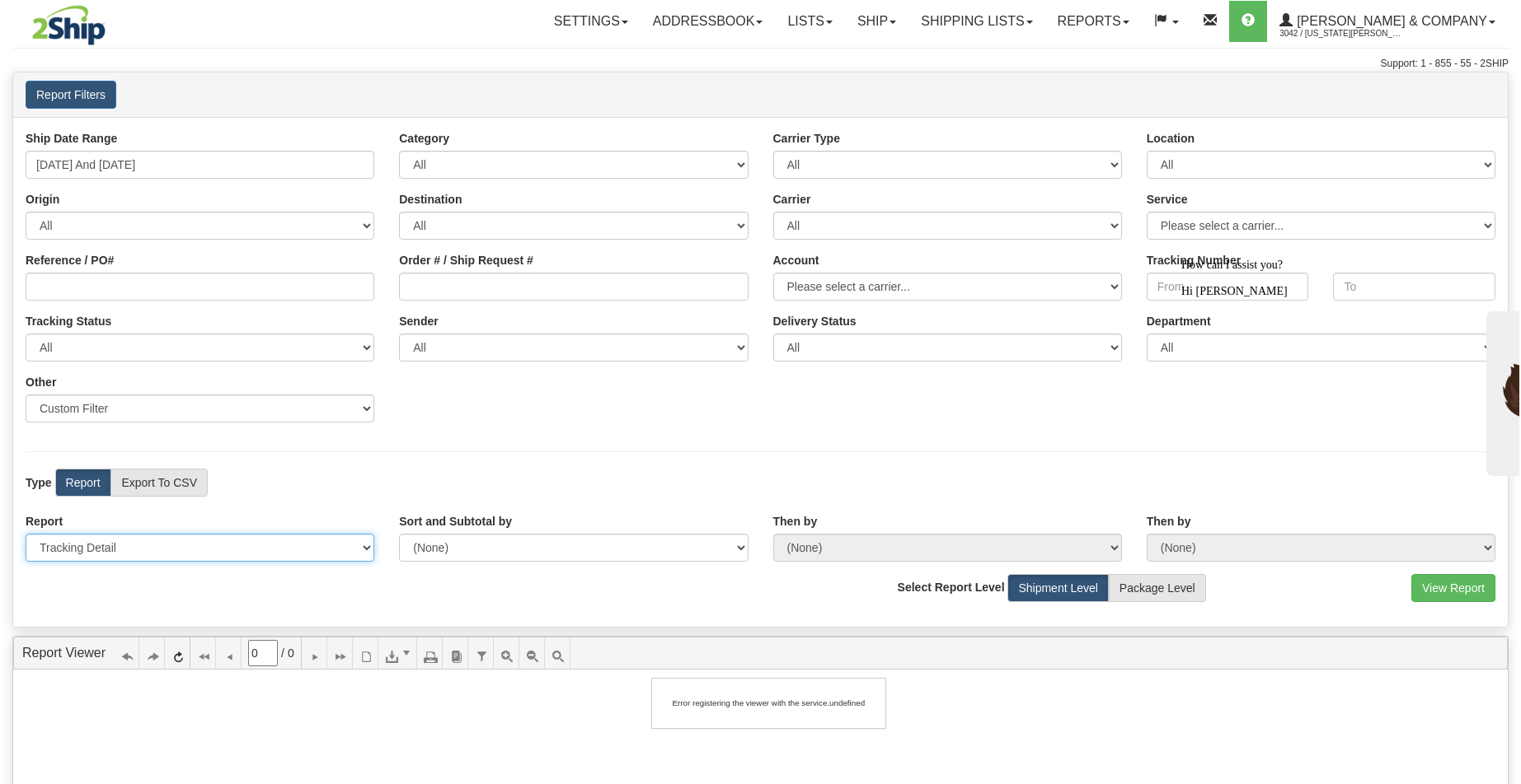
click at [231, 539] on select "Please select 1 Line Shipment Report Address Detail Basic Shipment Overview Can…" at bounding box center [200, 548] width 349 height 28
click at [1455, 583] on button "View Report" at bounding box center [1453, 588] width 84 height 28
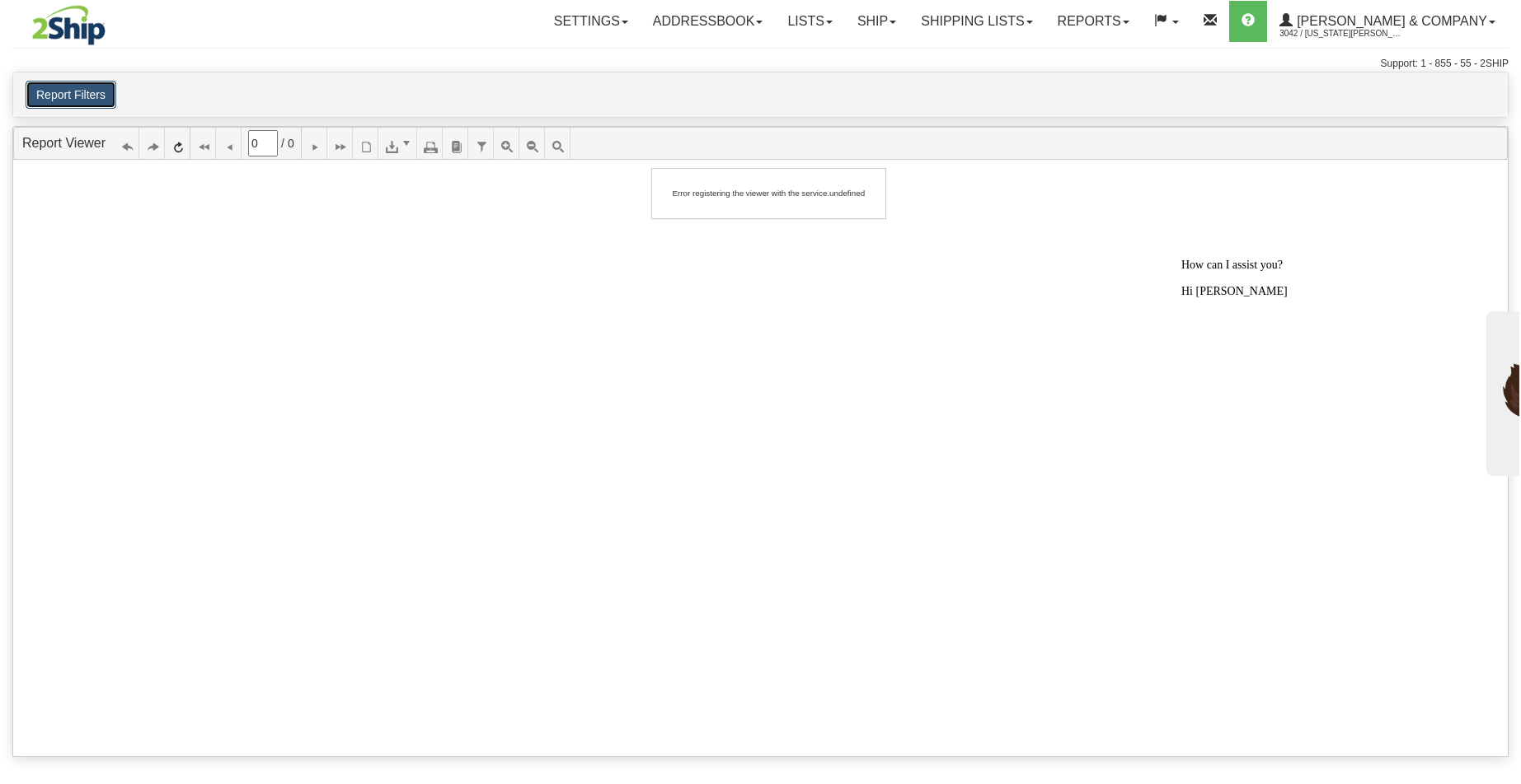
click at [76, 96] on button "Report Filters" at bounding box center [70, 94] width 90 height 28
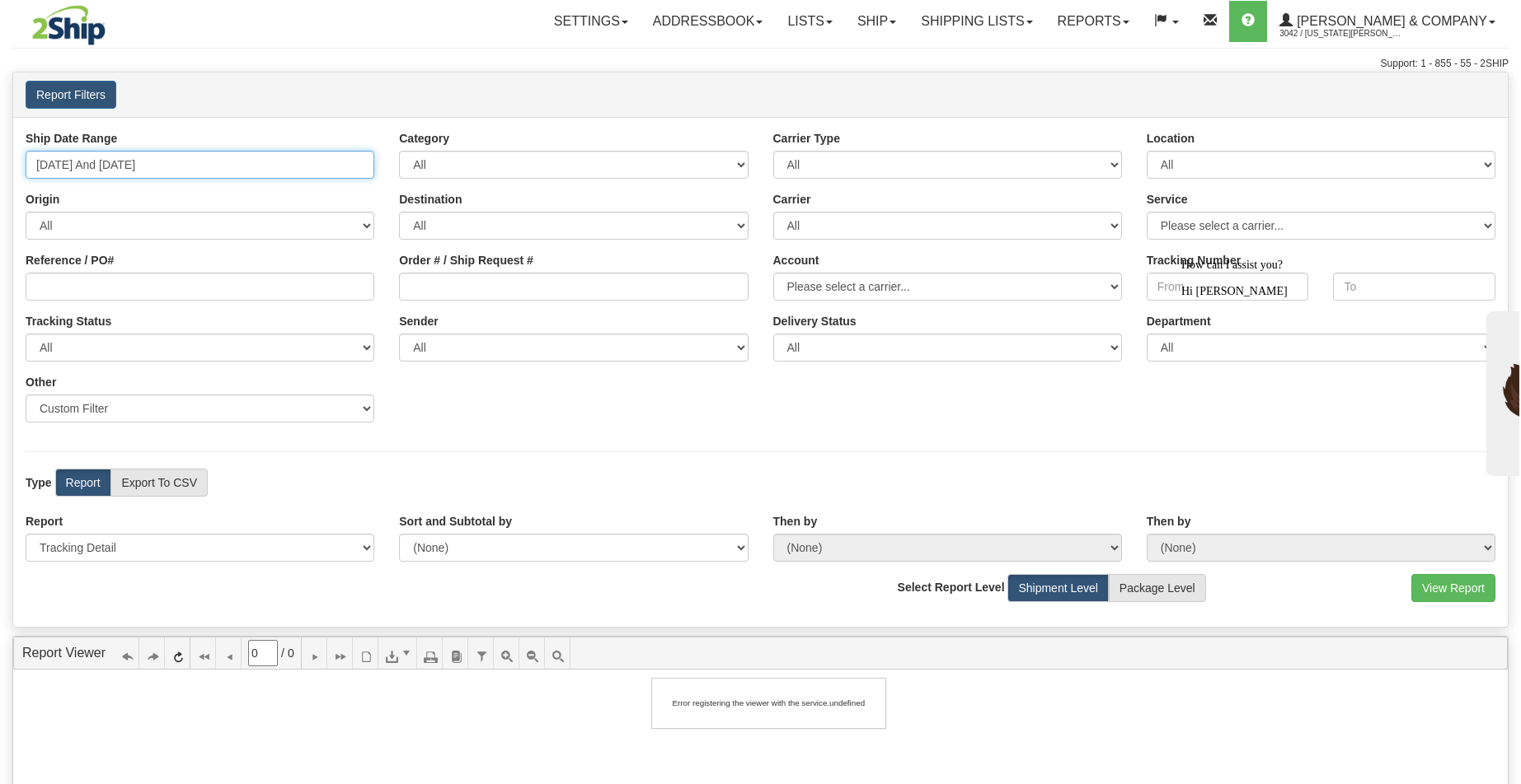
click at [115, 157] on input "[DATE] And [DATE]" at bounding box center [200, 164] width 349 height 28
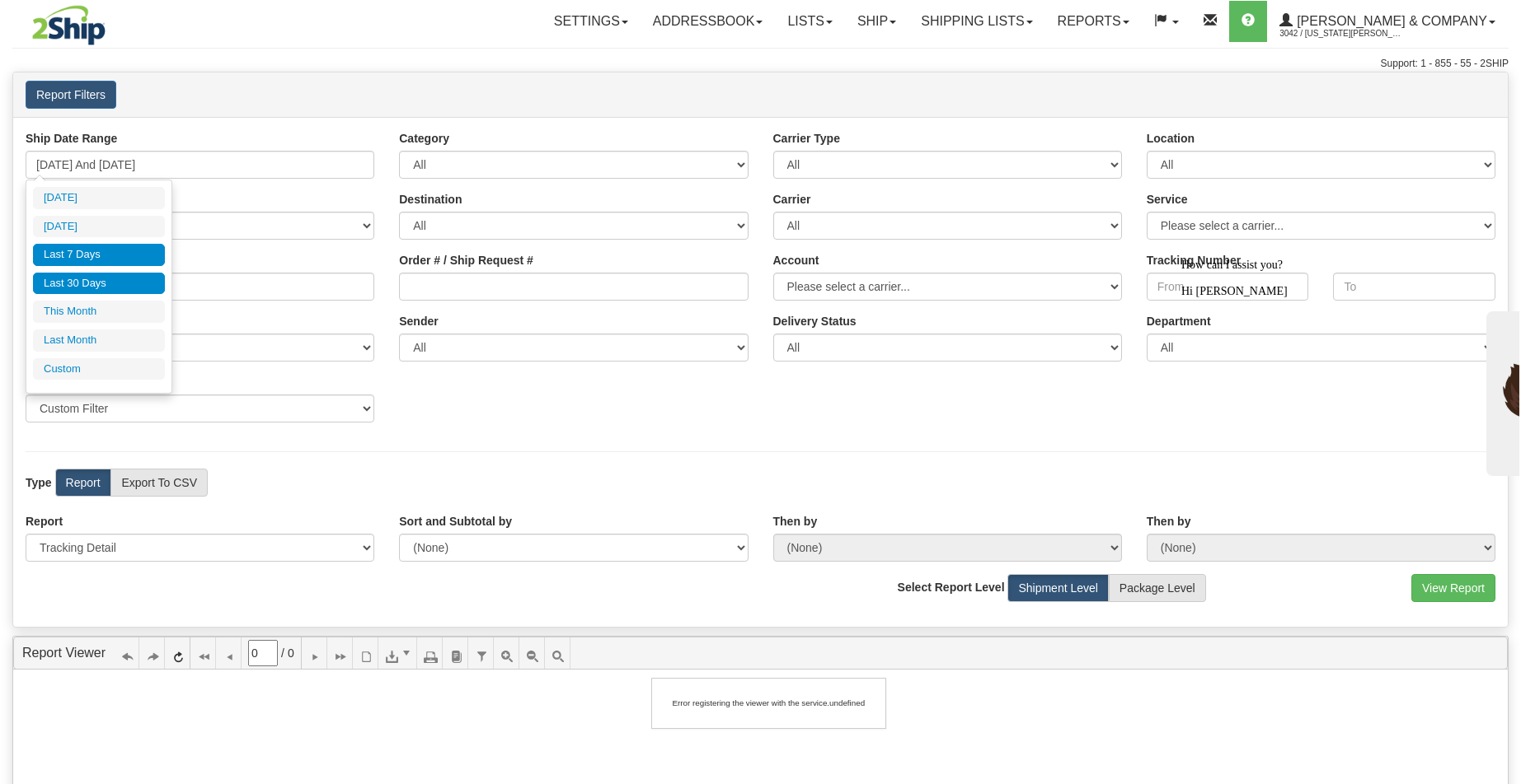
click at [110, 259] on li "Last 7 Days" at bounding box center [99, 255] width 131 height 22
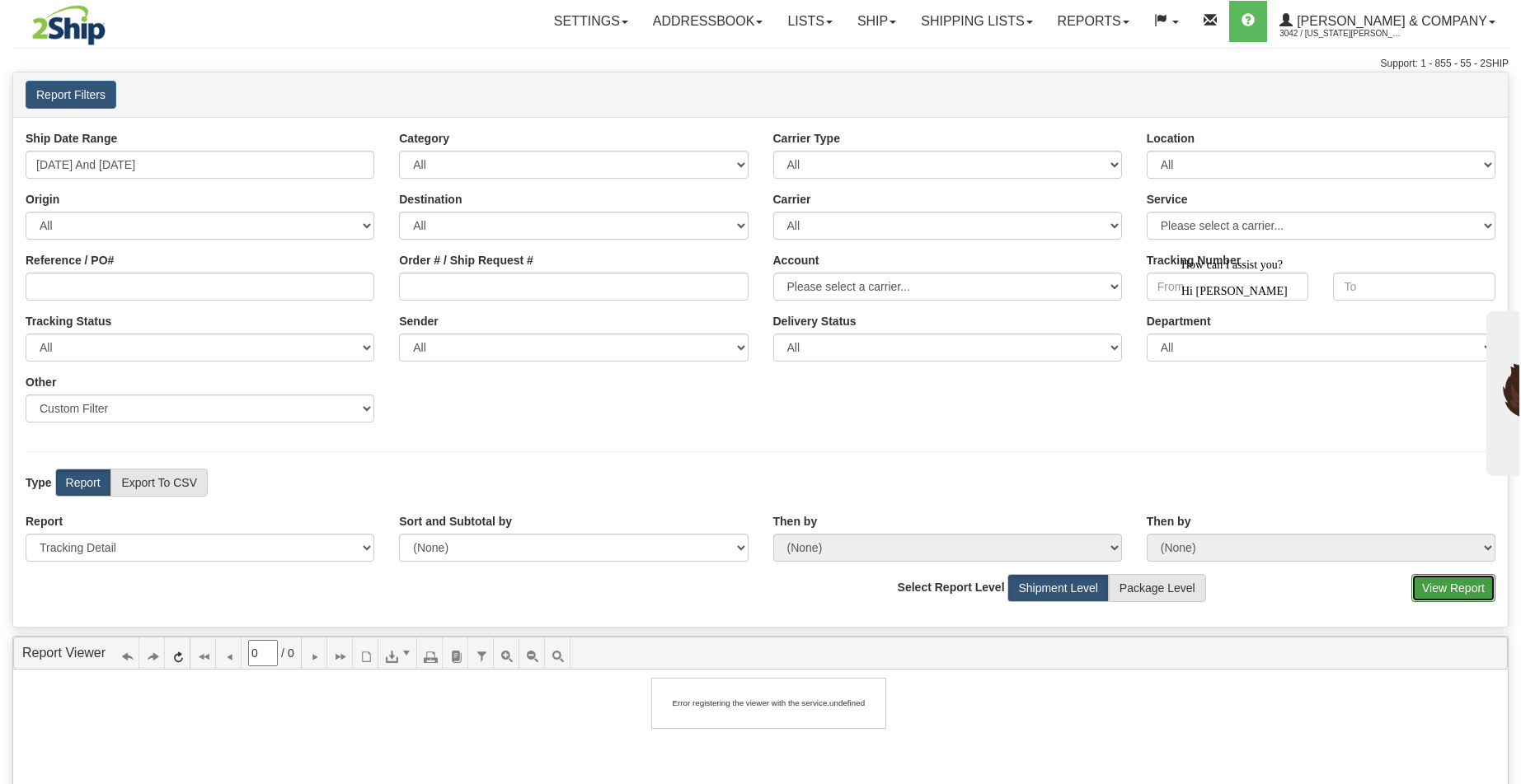
click at [1440, 587] on button "View Report" at bounding box center [1453, 588] width 84 height 28
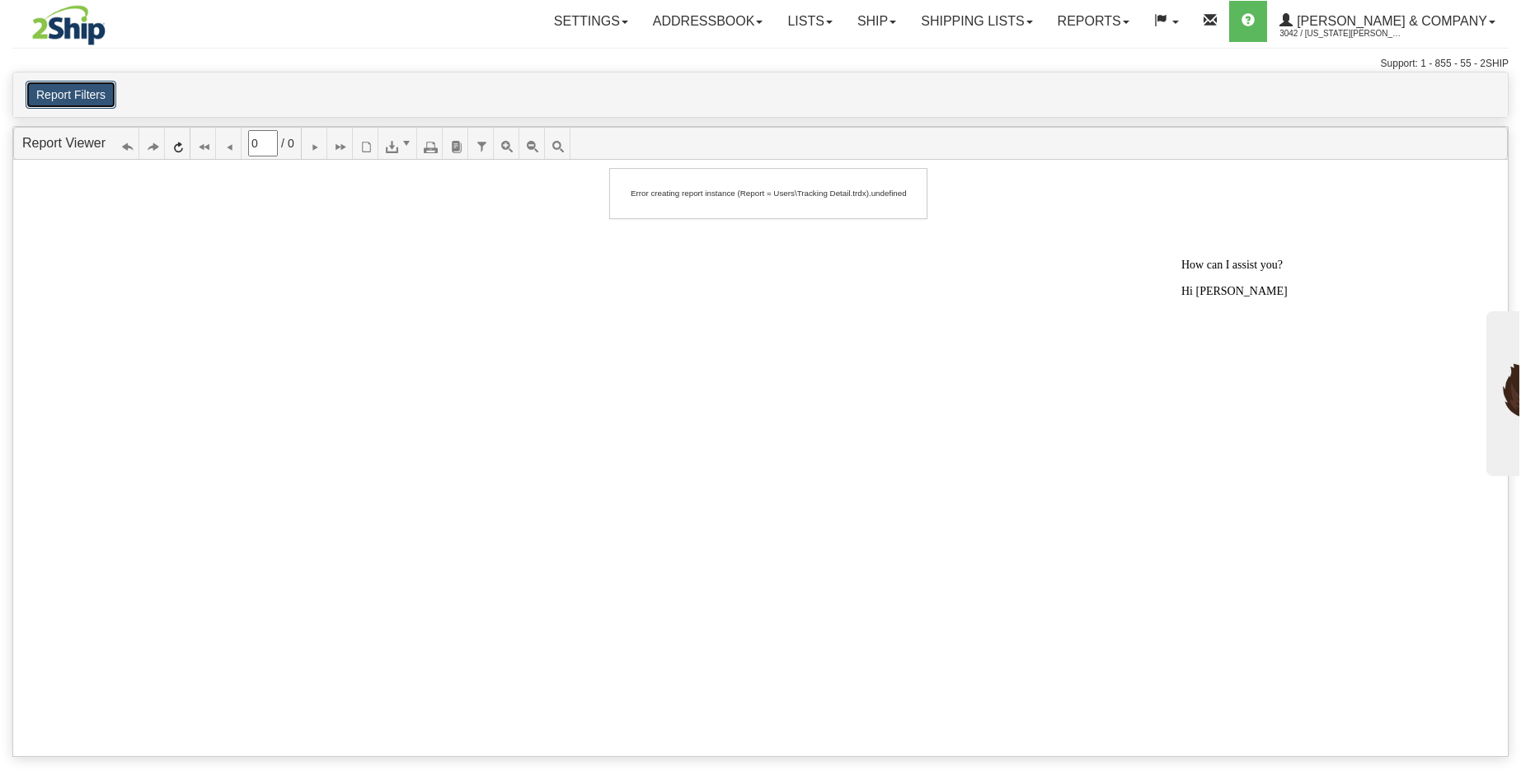
click at [80, 89] on button "Report Filters" at bounding box center [70, 94] width 90 height 28
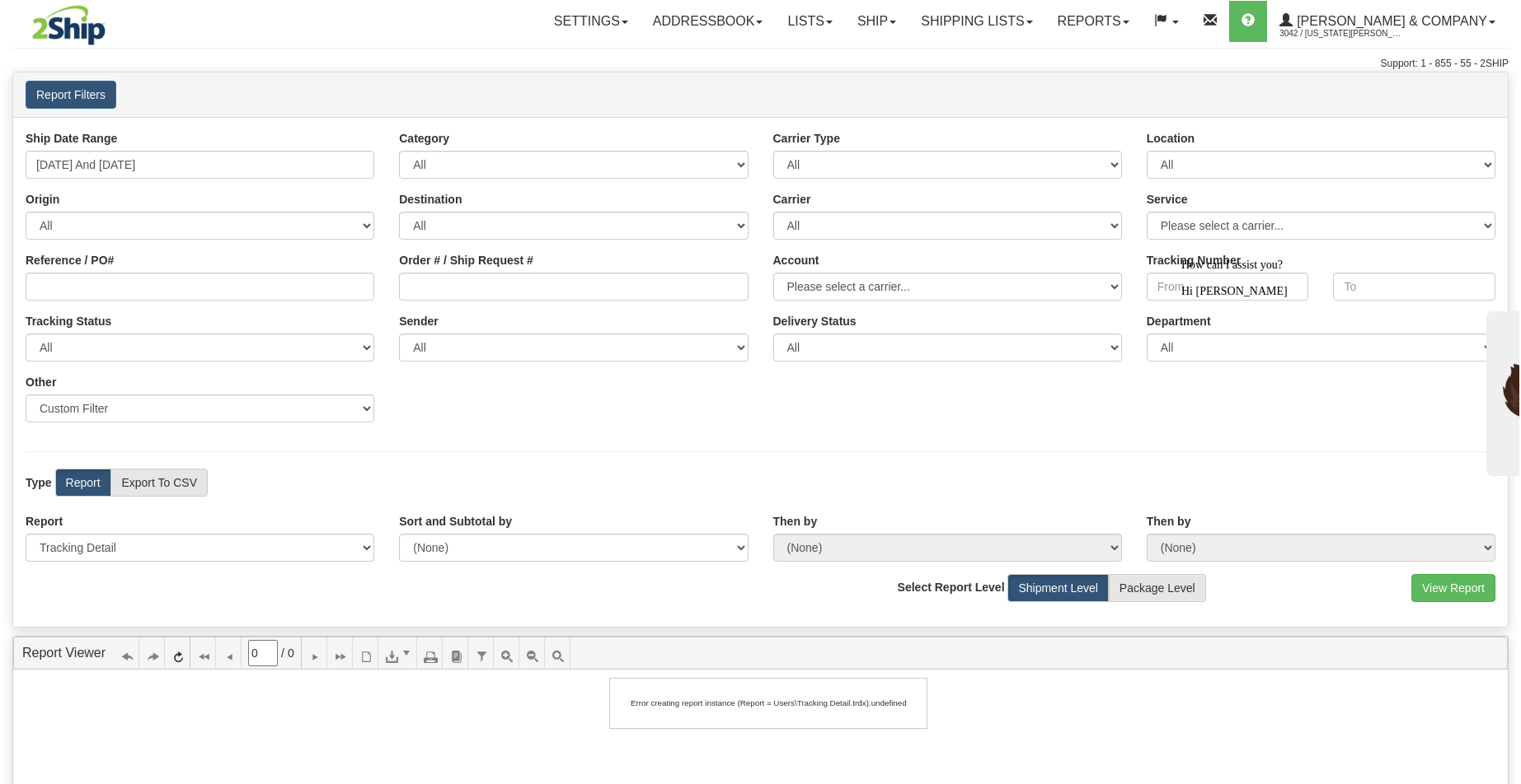
drag, startPoint x: 250, startPoint y: 182, endPoint x: 249, endPoint y: 171, distance: 11.0
click at [250, 180] on div "Ship Date Range [DATE] And [DATE] Category All Inbound Outbound Carrier Type Al…" at bounding box center [760, 283] width 1495 height 305
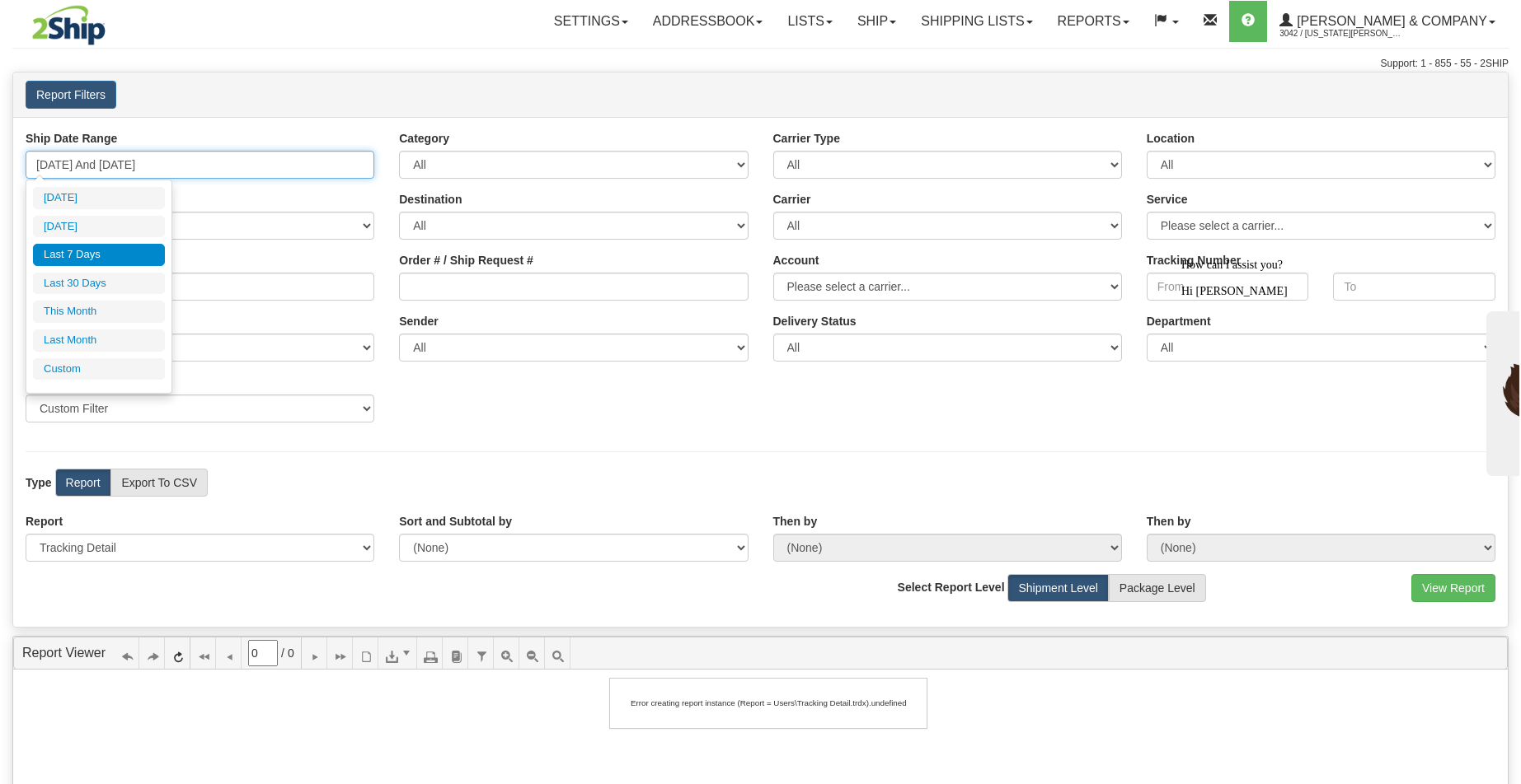
click at [249, 171] on input "08/12/2025 And 08/18/2025" at bounding box center [200, 164] width 349 height 28
click at [119, 285] on li "Last 30 Days" at bounding box center [99, 284] width 131 height 22
type input "07/20/2025 And 08/18/2025"
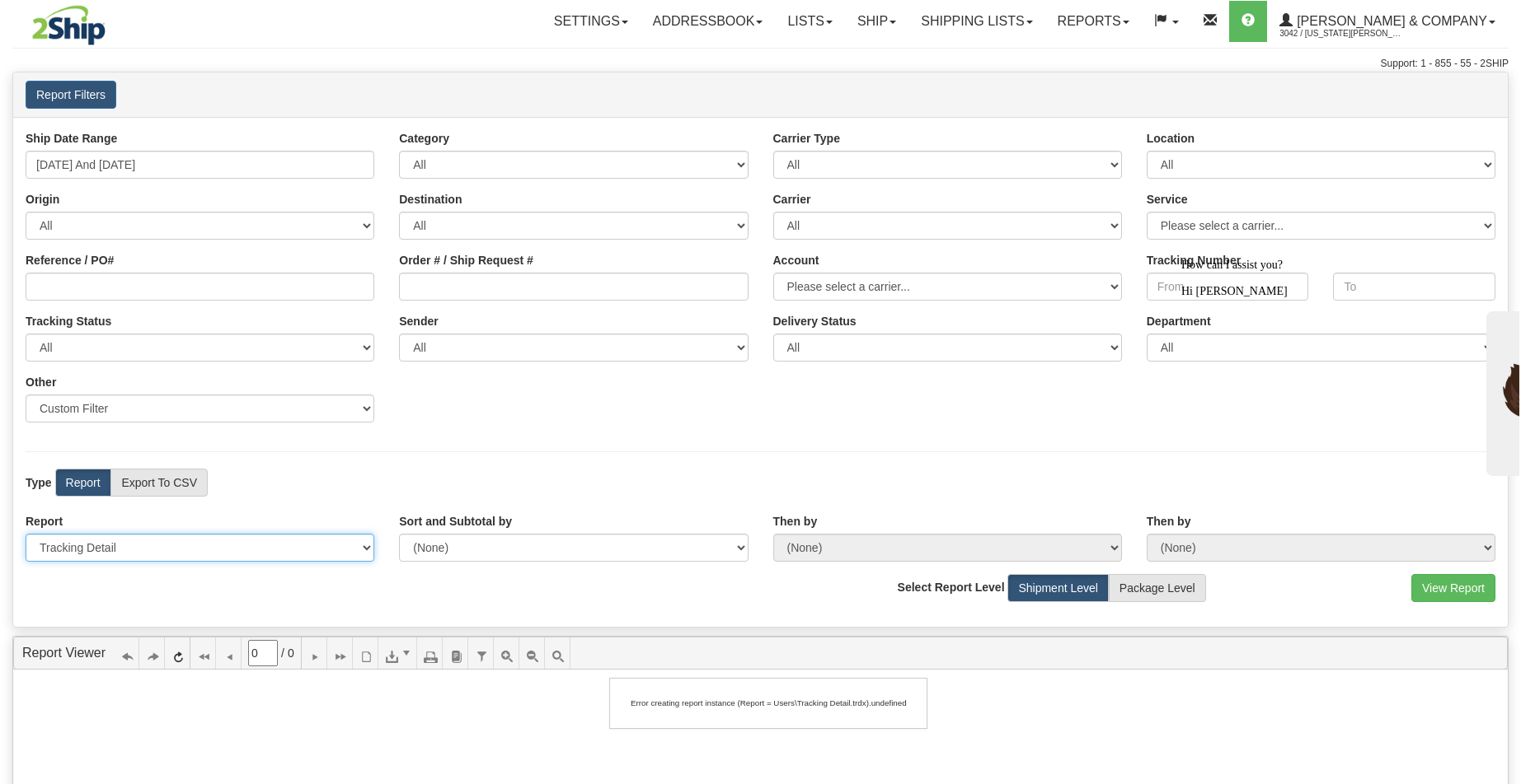
click at [92, 547] on select "Please select 1 Line Shipment Report Address Detail Basic Shipment Overview Can…" at bounding box center [200, 548] width 349 height 28
click at [26, 534] on select "Please select 1 Line Shipment Report Address Detail Basic Shipment Overview Can…" at bounding box center [200, 548] width 349 height 28
click at [1479, 599] on button "View Report" at bounding box center [1453, 588] width 84 height 28
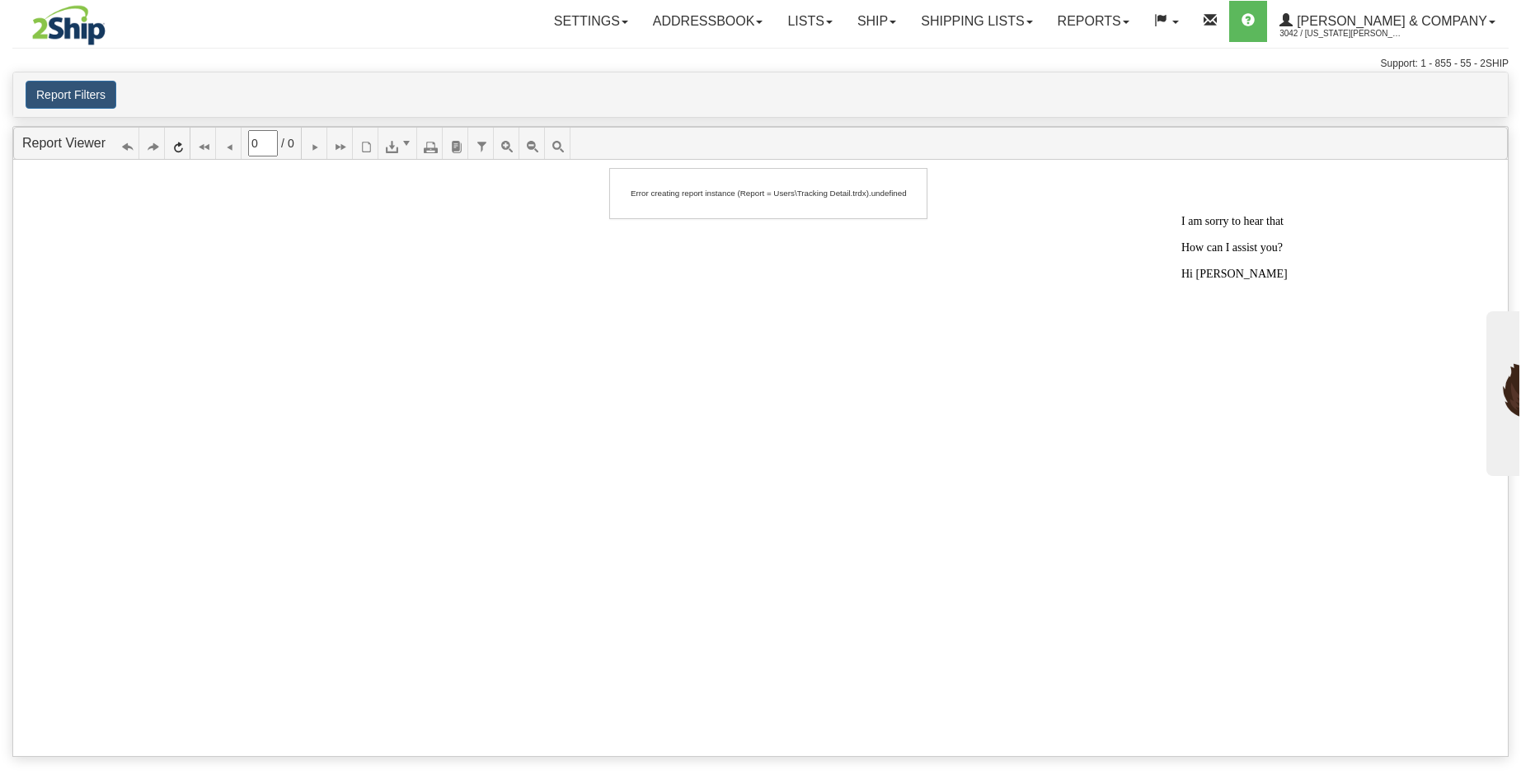
click at [82, 95] on button "Report Filters" at bounding box center [70, 94] width 90 height 28
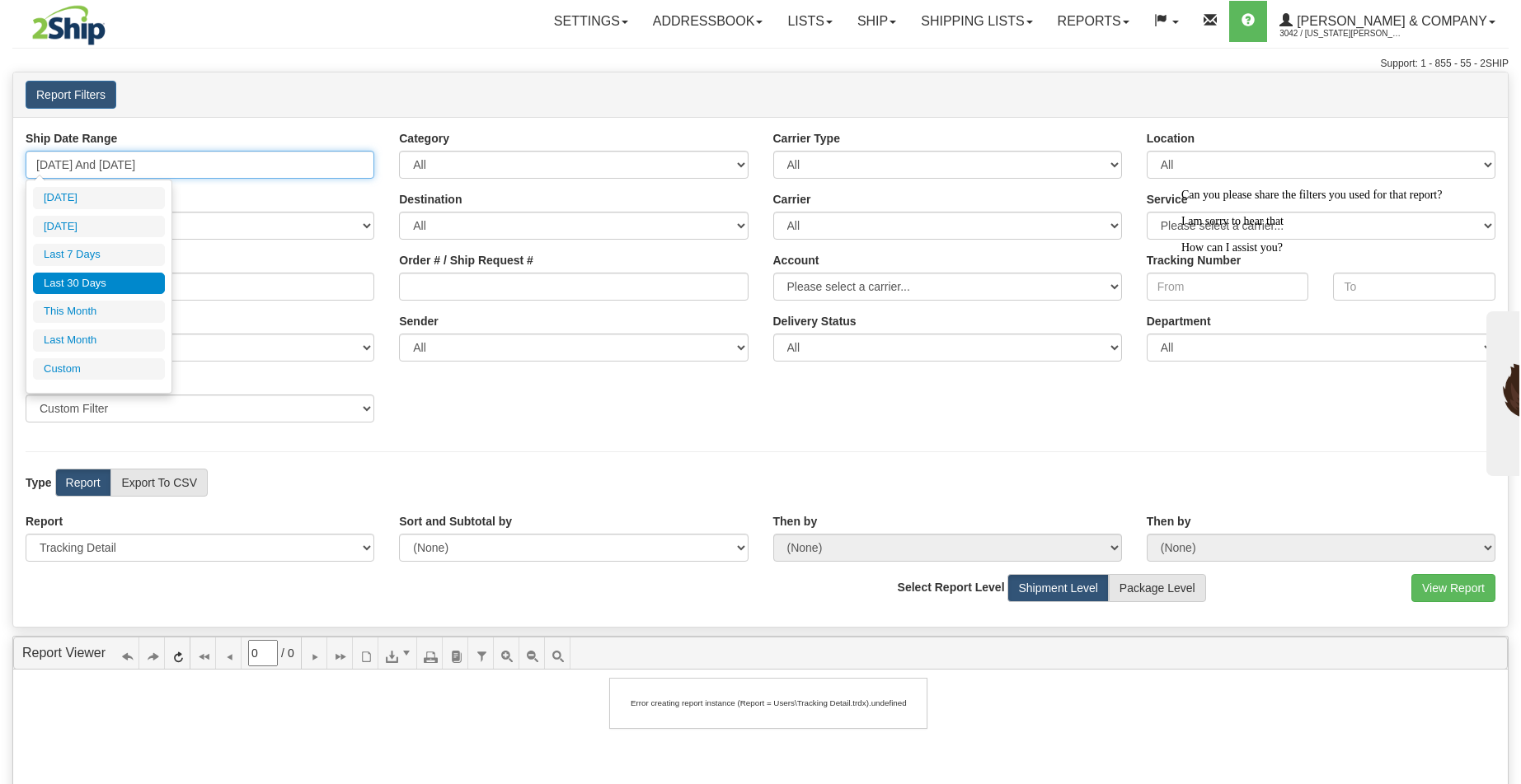
click at [291, 165] on input "07/20/2025 And 08/18/2025" at bounding box center [200, 164] width 349 height 28
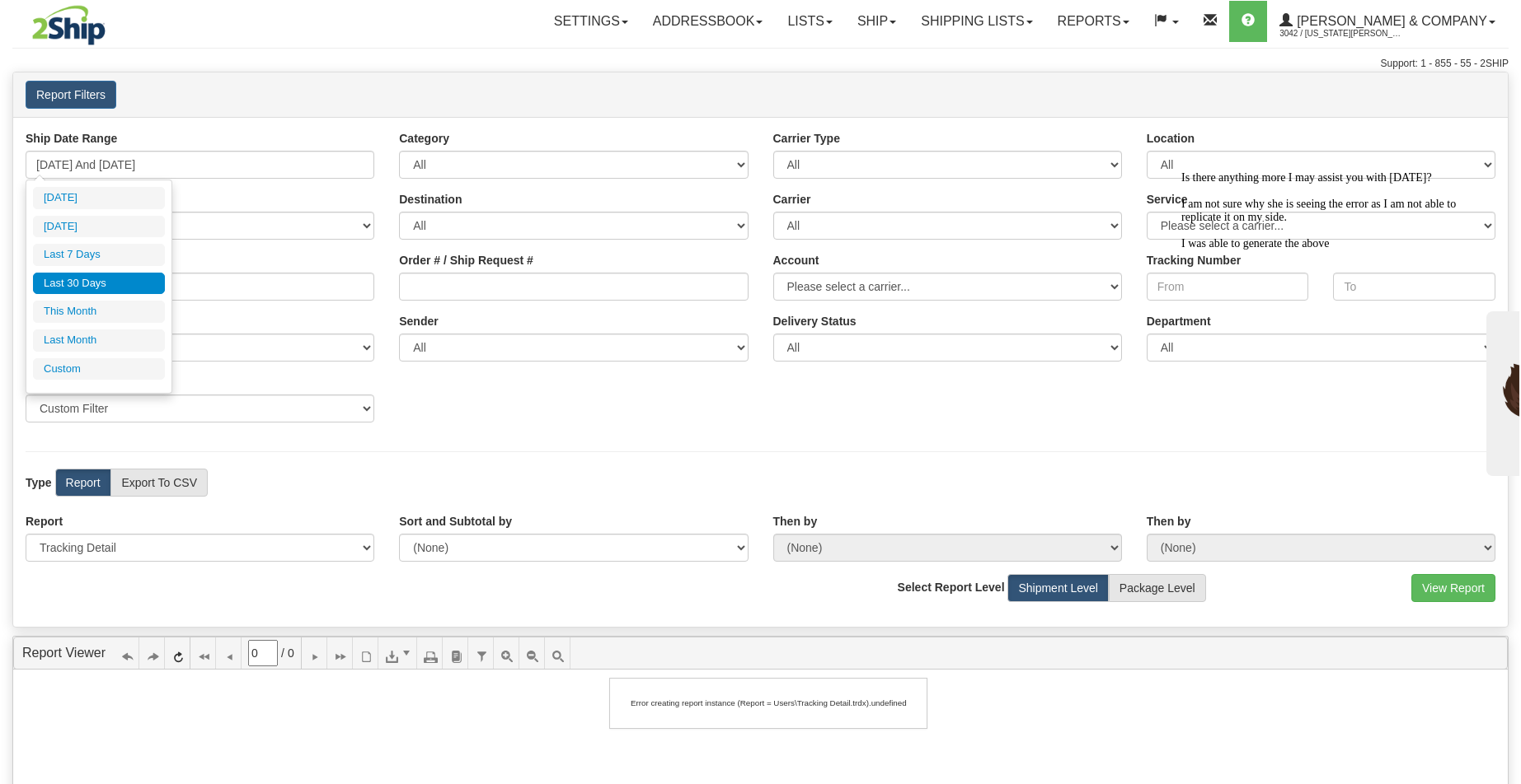
click at [1481, 371] on div "Ship Date Range 07/20/2025 And 08/18/2025 Category All Inbound Outbound Carrier…" at bounding box center [760, 283] width 1495 height 305
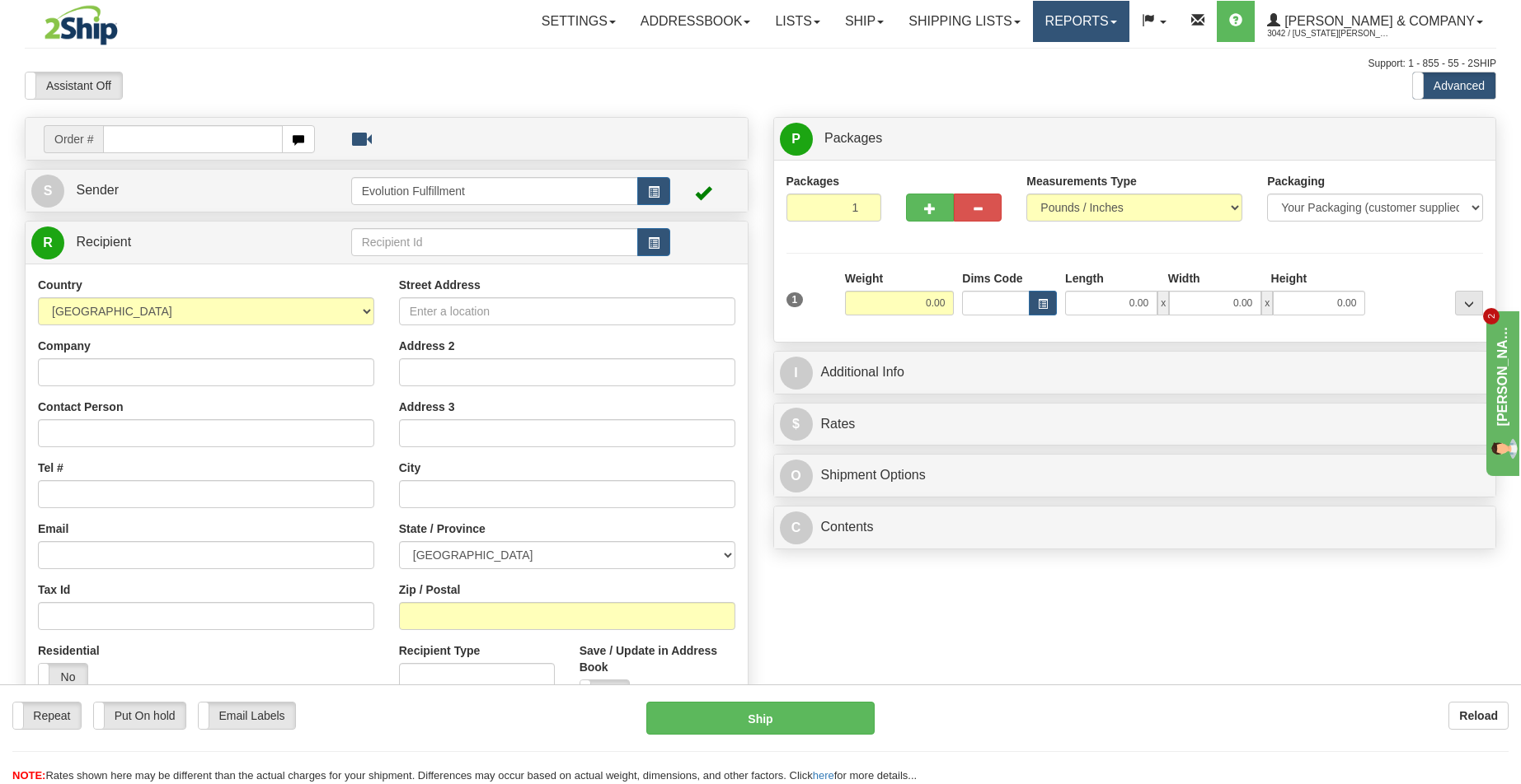
click at [1129, 36] on link "Reports" at bounding box center [1081, 21] width 97 height 41
click at [1128, 56] on link "Standard" at bounding box center [1053, 57] width 151 height 21
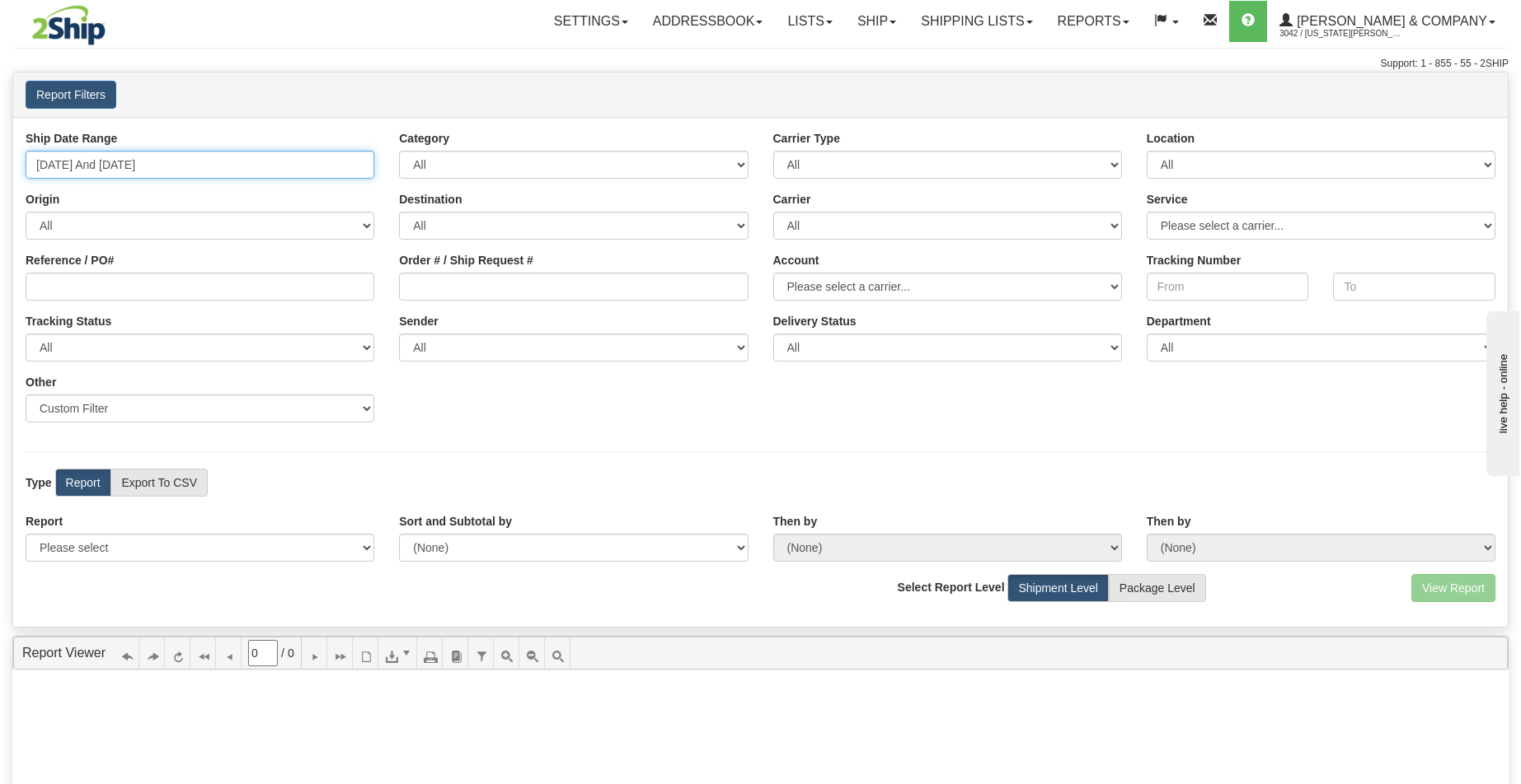
click at [254, 157] on input "[DATE] And [DATE]" at bounding box center [200, 164] width 349 height 28
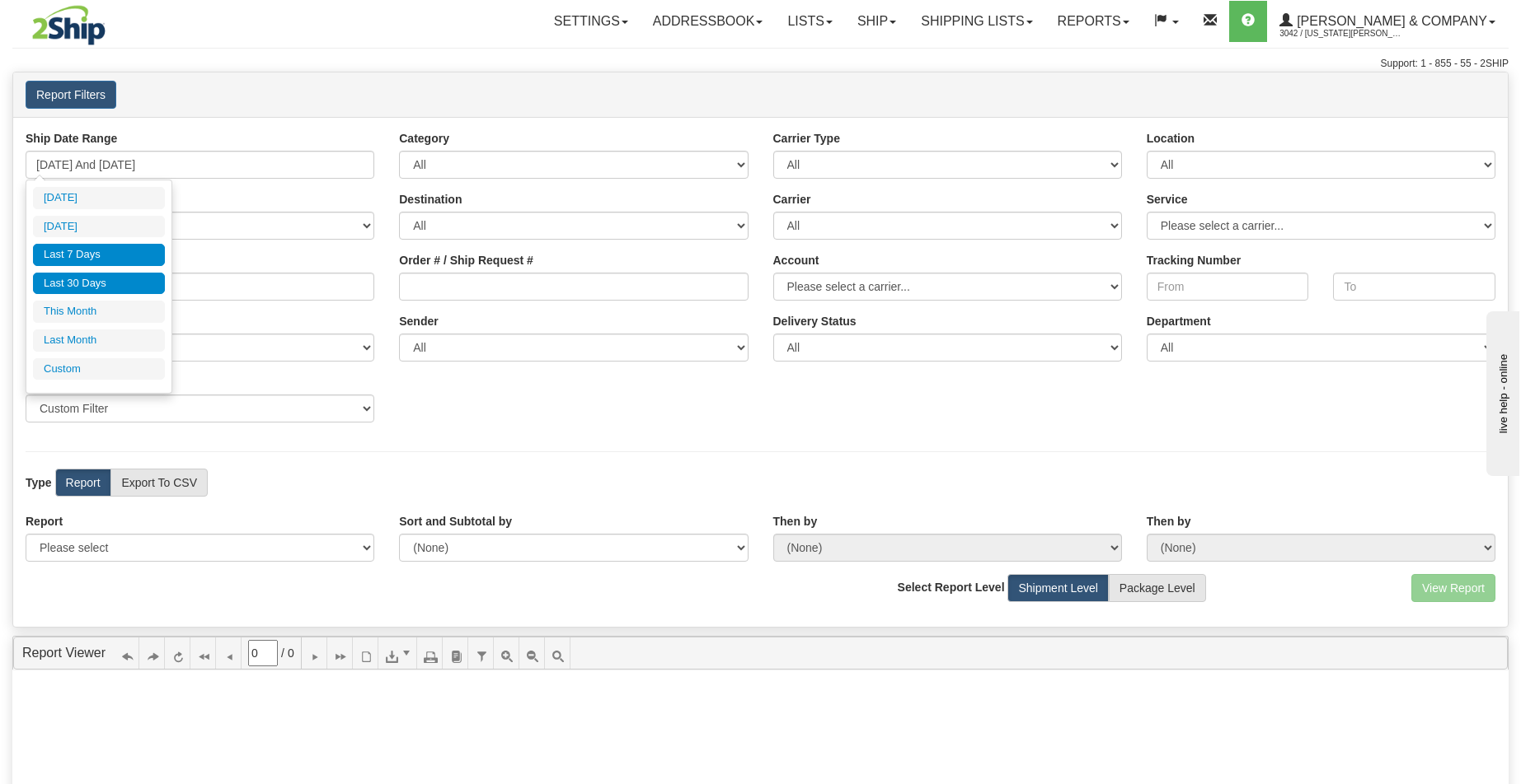
click at [124, 287] on li "Last 30 Days" at bounding box center [99, 284] width 131 height 22
type input "[DATE] And [DATE]"
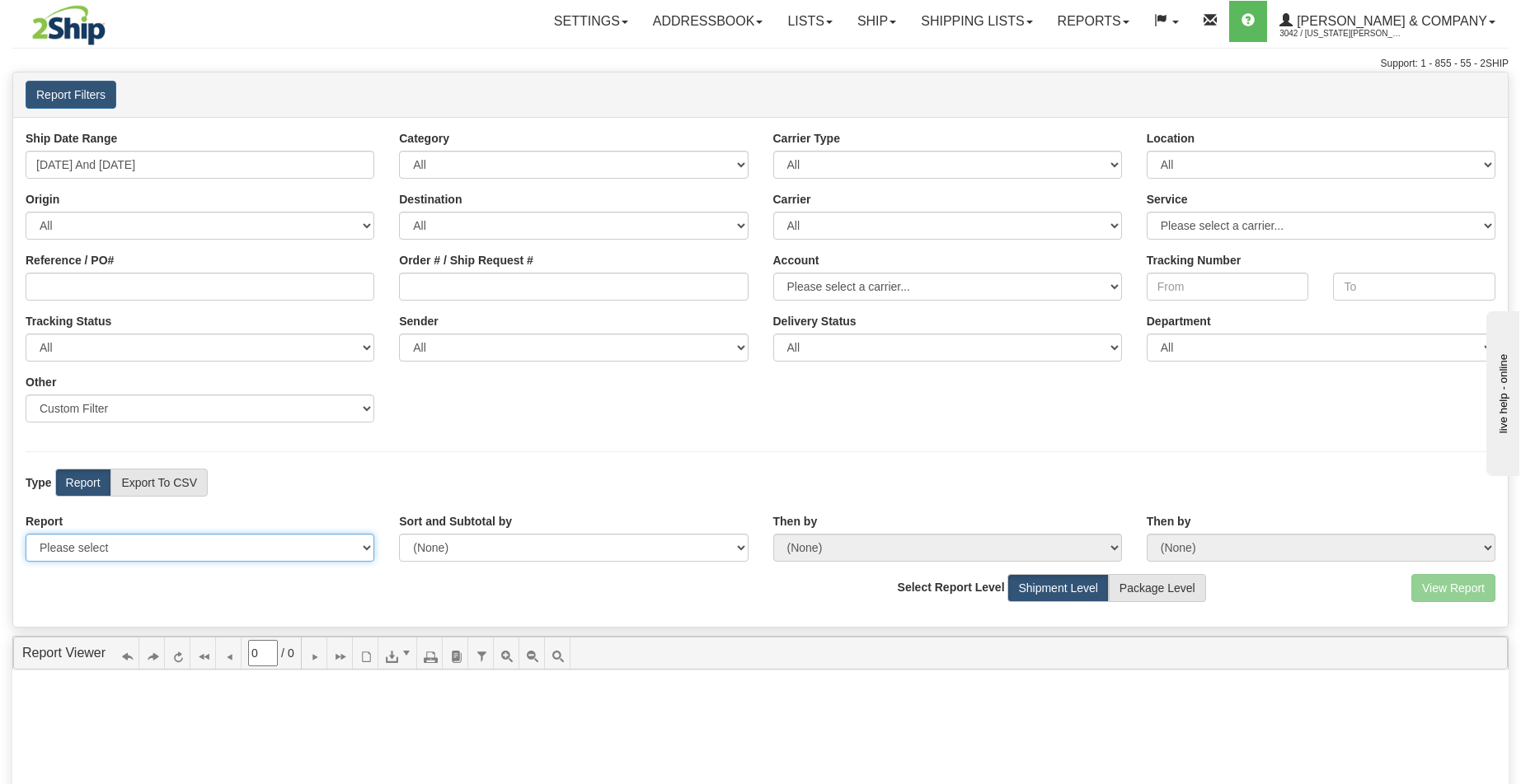
click at [215, 545] on select "Please select 1 Line Shipment Report Address Detail Basic Shipment Overview Can…" at bounding box center [200, 548] width 349 height 28
select select "Users\Tracking Detail.trdx"
click at [26, 534] on select "Please select 1 Line Shipment Report Address Detail Basic Shipment Overview Can…" at bounding box center [200, 548] width 349 height 28
click at [1463, 589] on button "View Report" at bounding box center [1453, 588] width 84 height 28
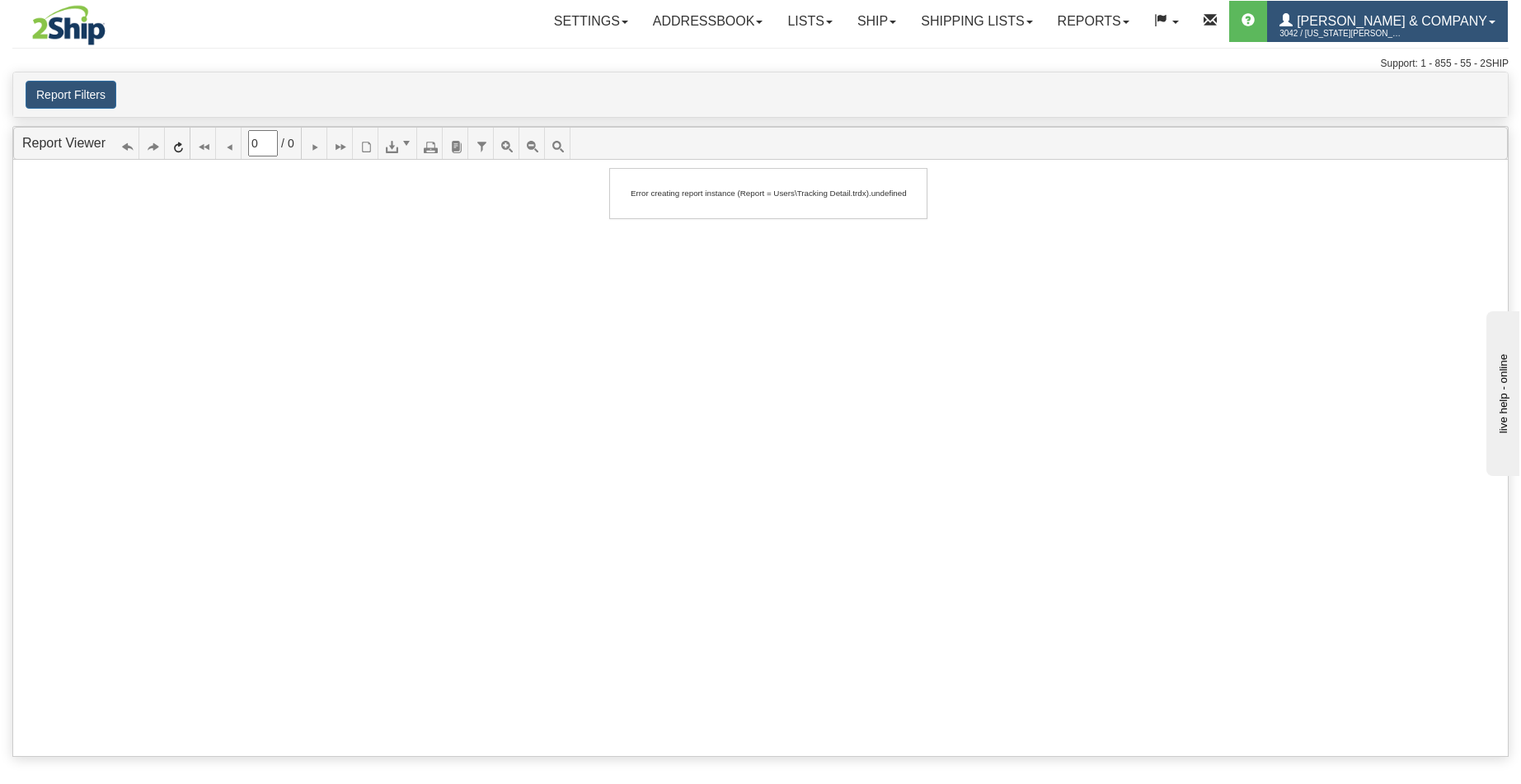
click at [1454, 18] on span "[PERSON_NAME] & Company" at bounding box center [1390, 20] width 194 height 14
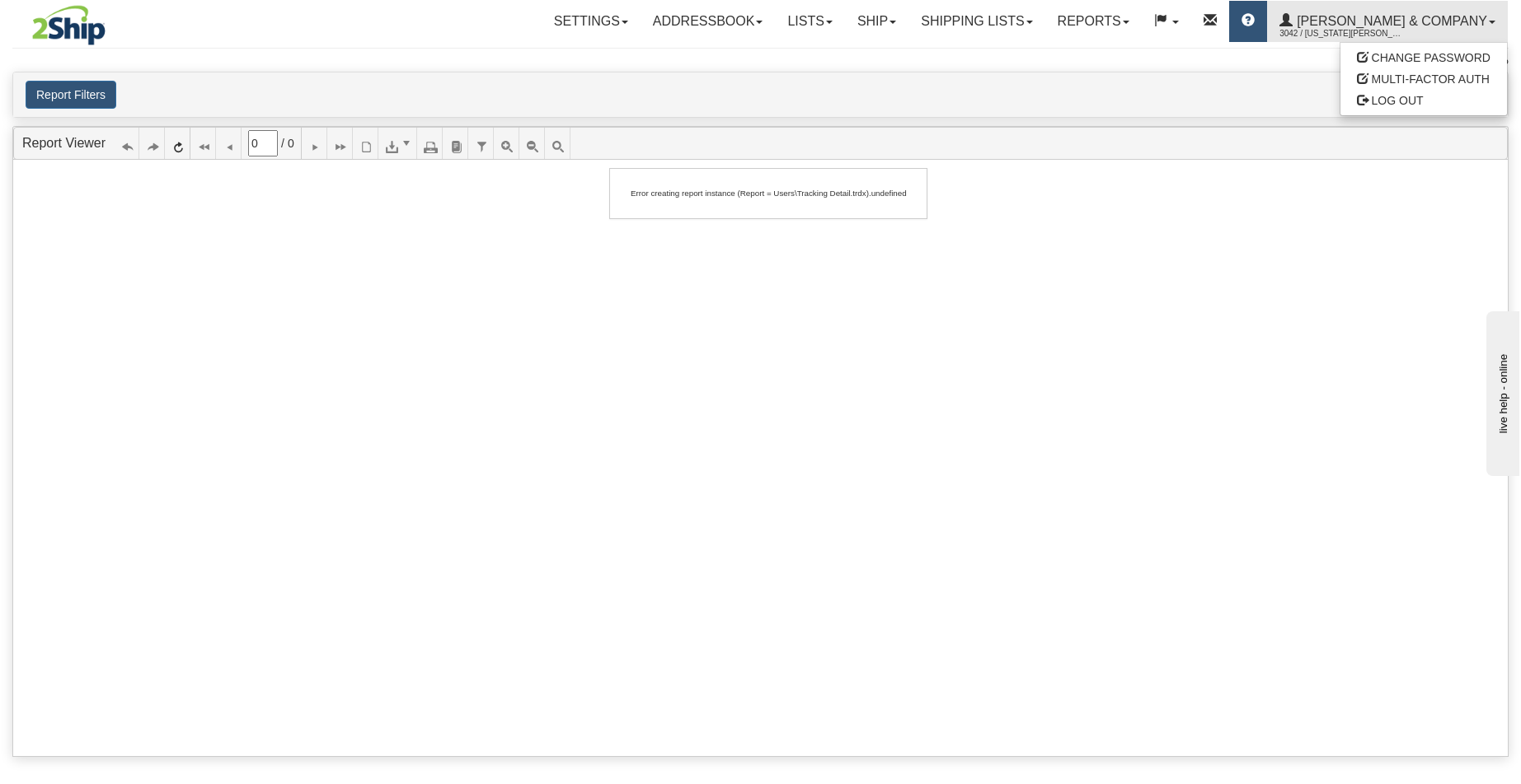
click at [1254, 27] on span at bounding box center [1248, 20] width 13 height 13
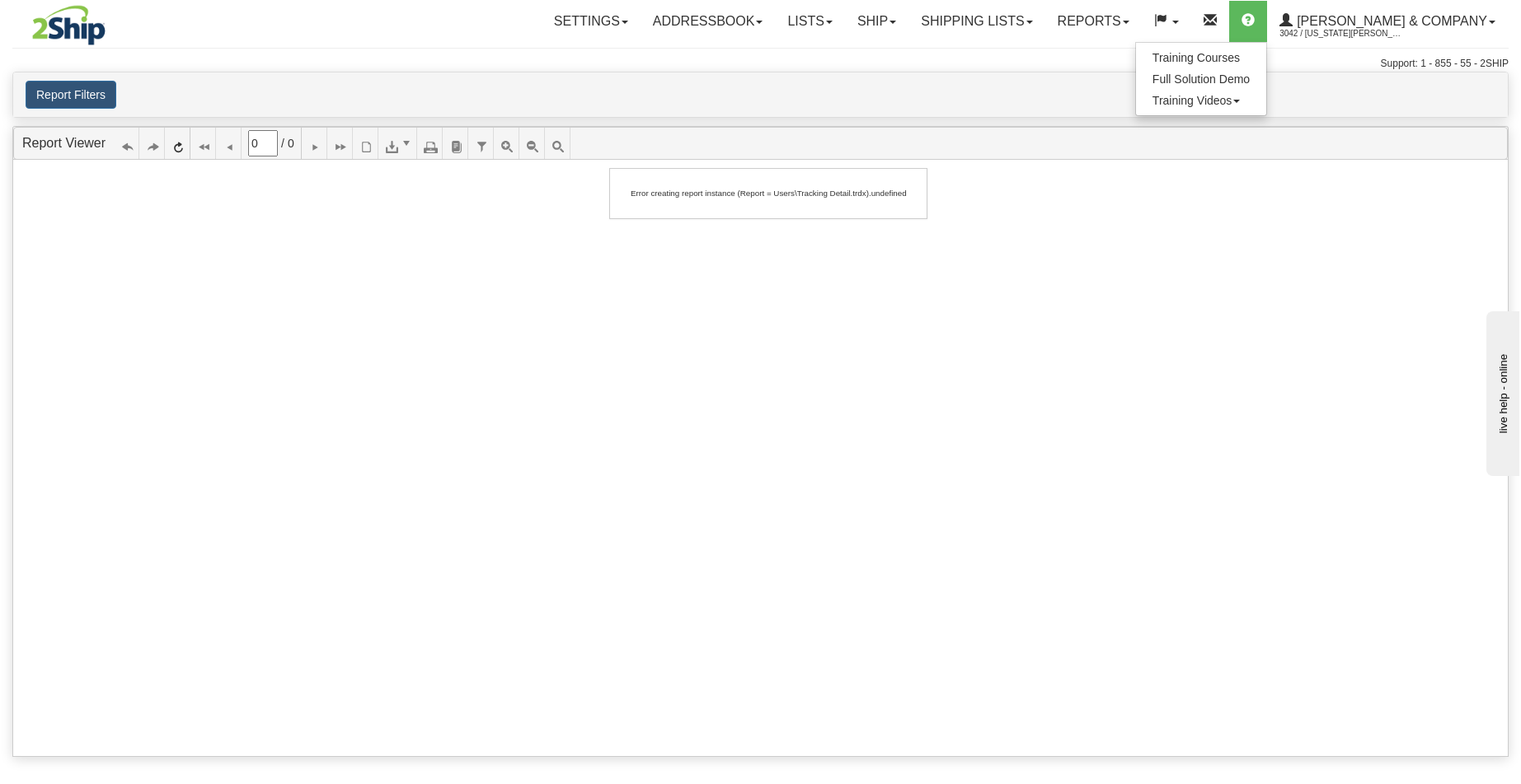
click at [1178, 347] on div at bounding box center [760, 458] width 1495 height 597
